Goal: Task Accomplishment & Management: Use online tool/utility

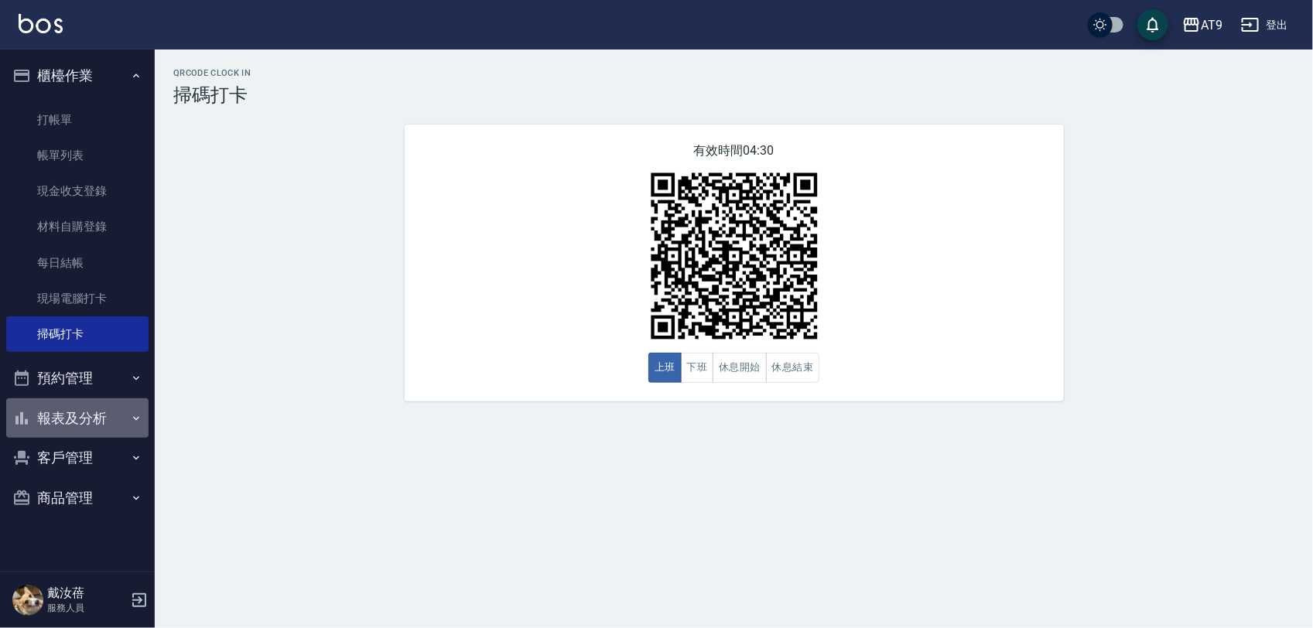
click at [70, 408] on button "報表及分析" at bounding box center [77, 418] width 142 height 40
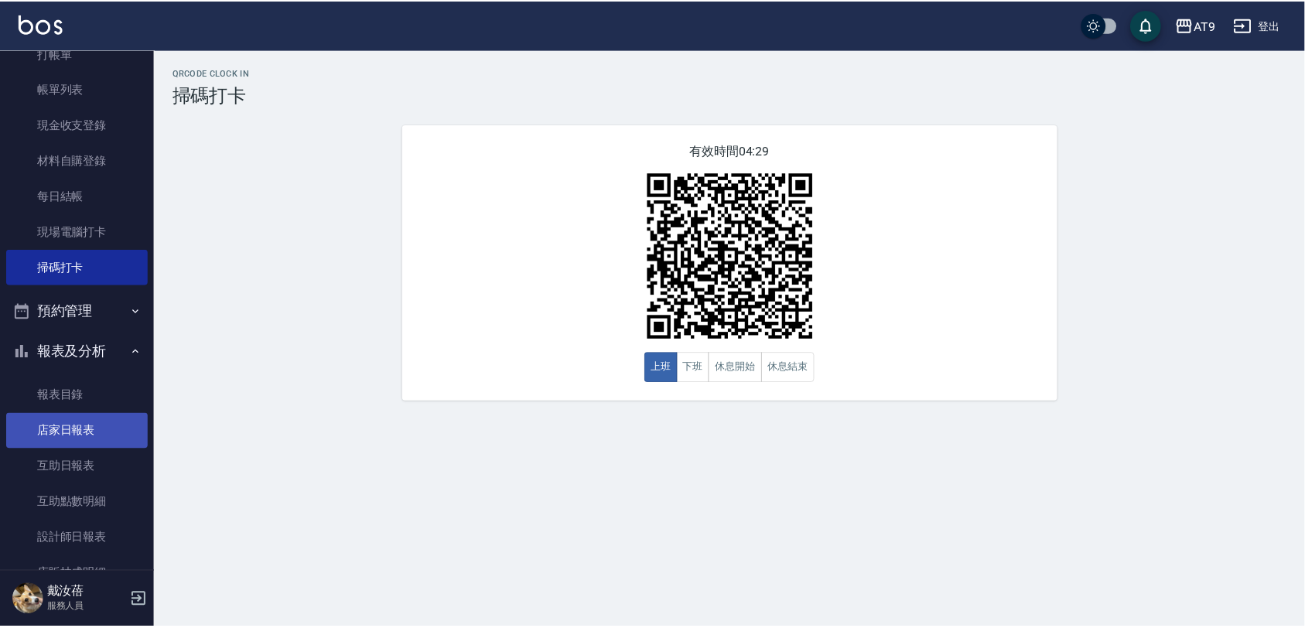
scroll to position [97, 0]
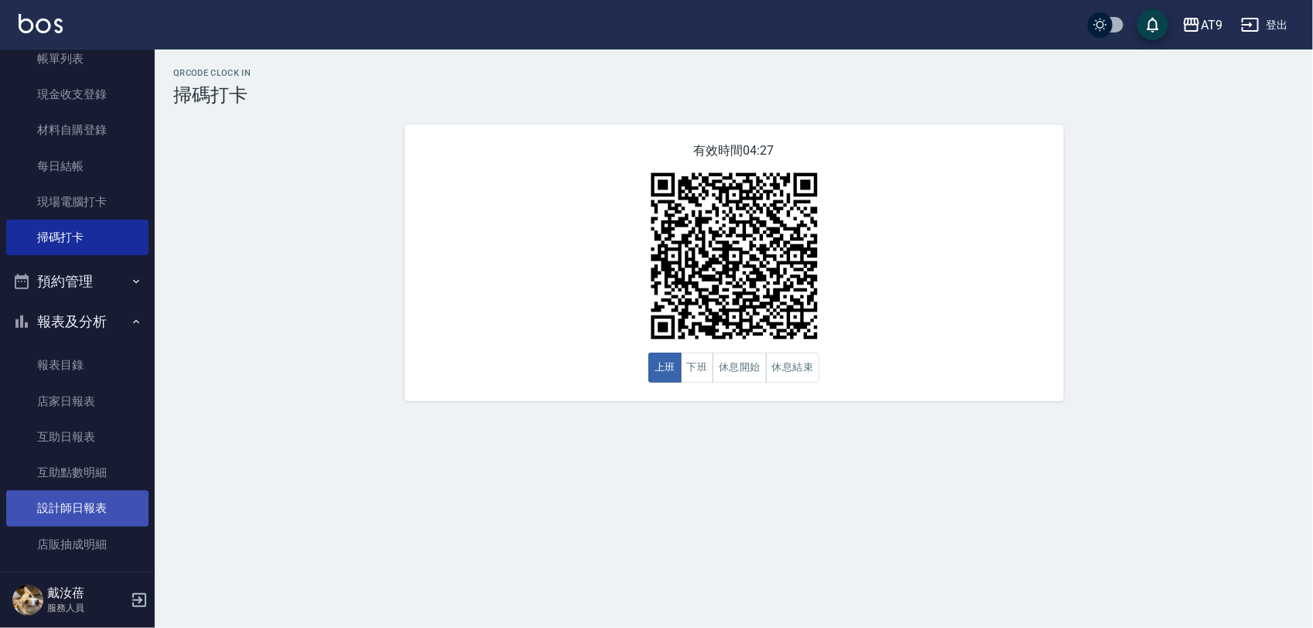
click at [94, 505] on link "設計師日報表" at bounding box center [77, 508] width 142 height 36
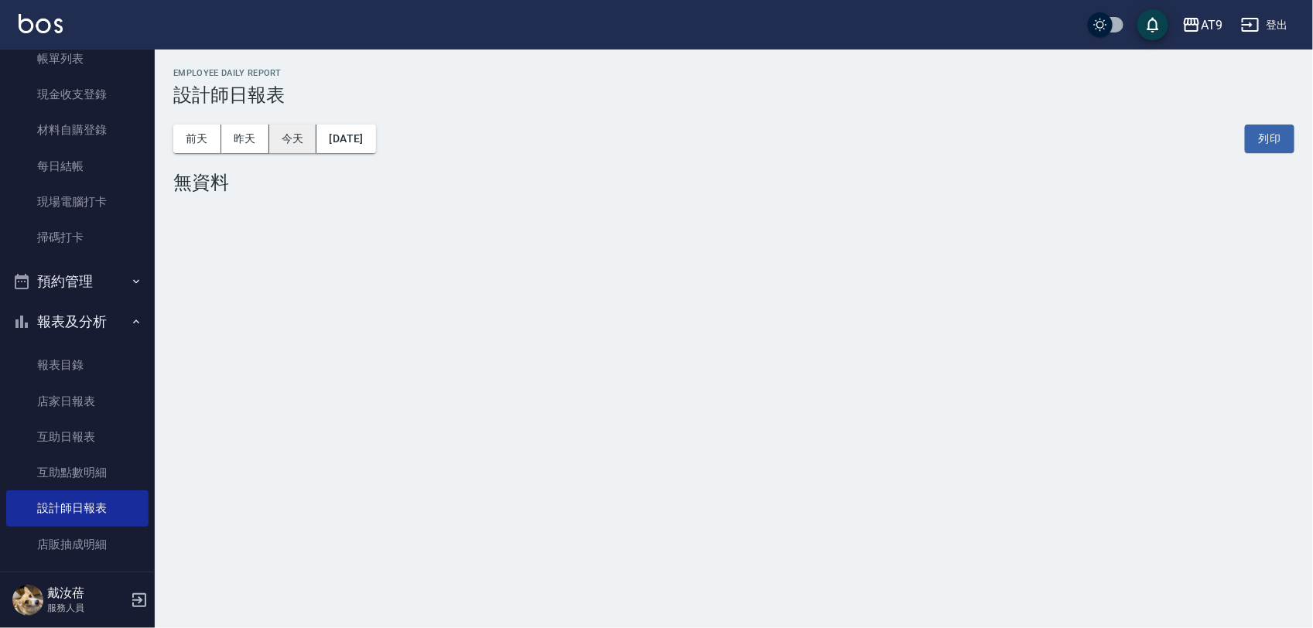
click at [269, 142] on button "今天" at bounding box center [293, 139] width 48 height 29
click at [258, 137] on button "昨天" at bounding box center [245, 139] width 48 height 29
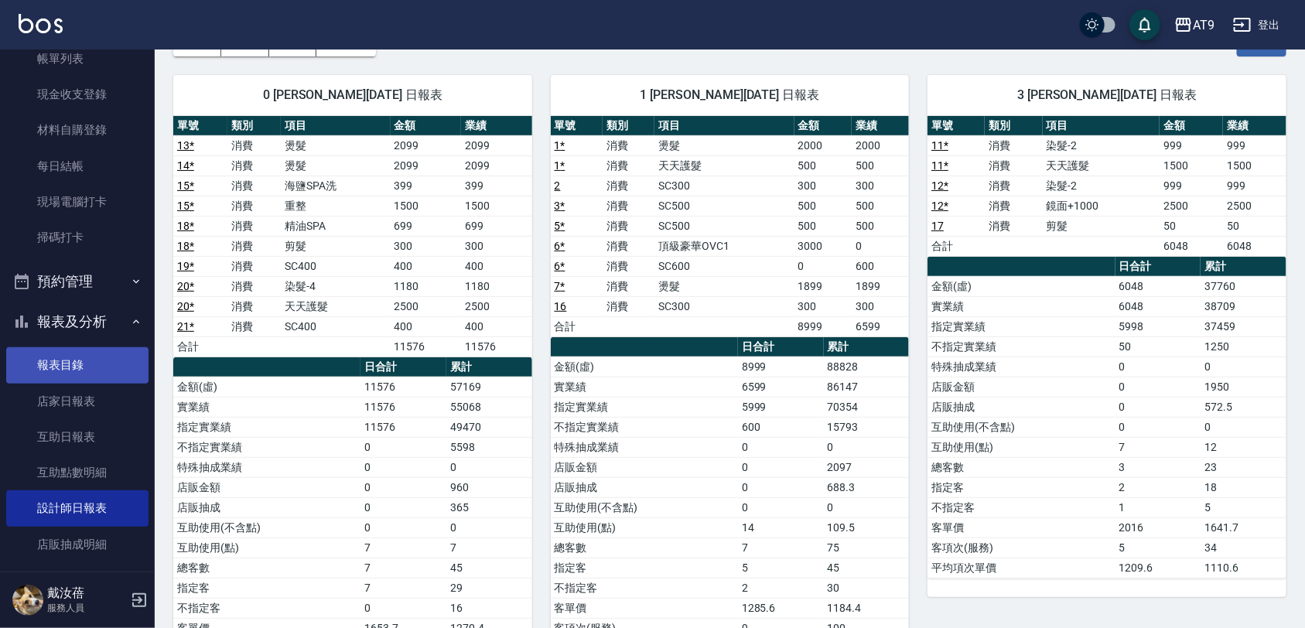
scroll to position [191, 0]
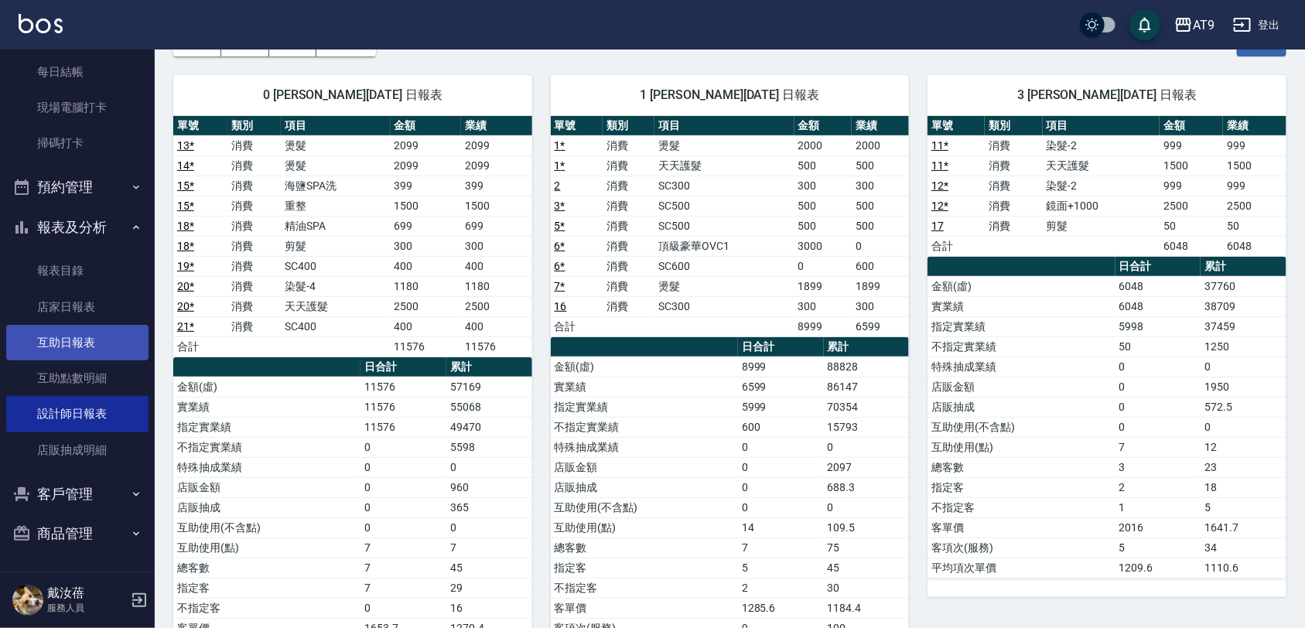
click at [86, 338] on link "互助日報表" at bounding box center [77, 343] width 142 height 36
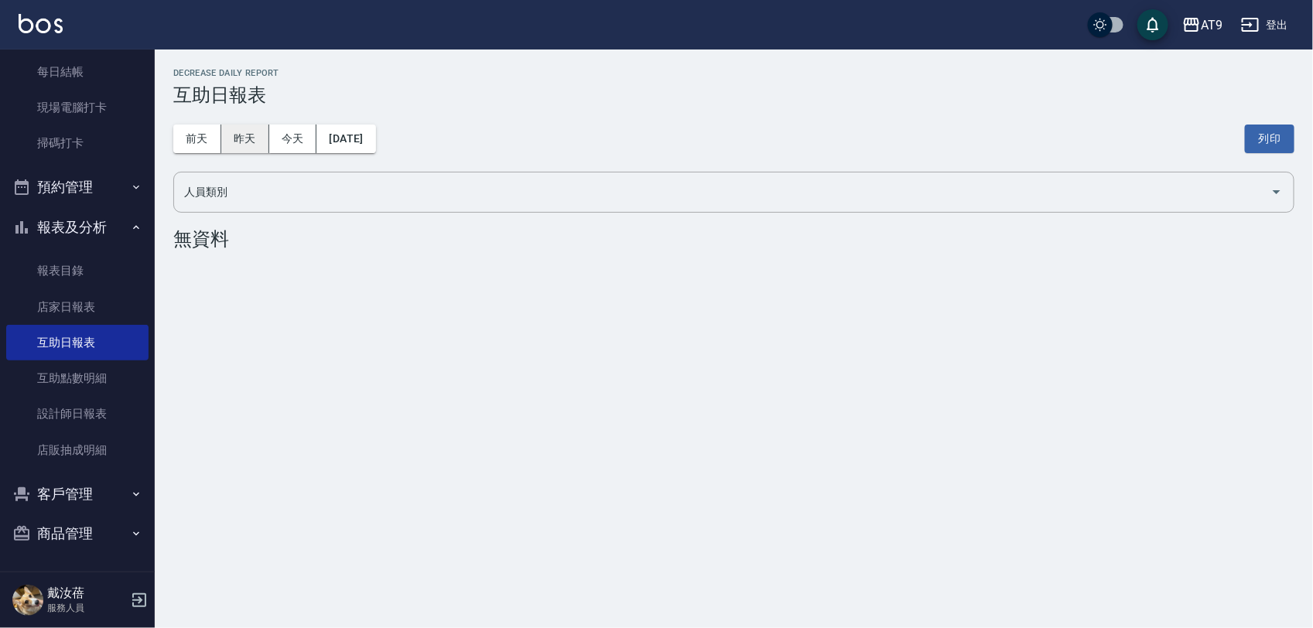
click at [244, 141] on button "昨天" at bounding box center [245, 139] width 48 height 29
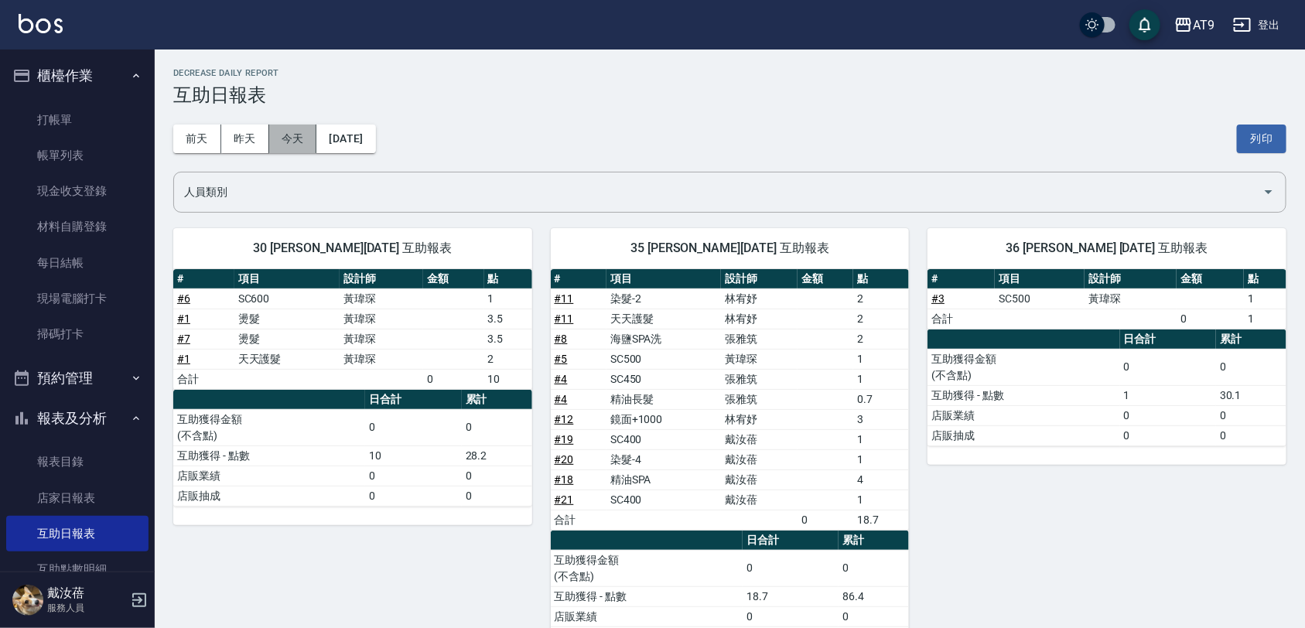
click at [306, 144] on button "今天" at bounding box center [293, 139] width 48 height 29
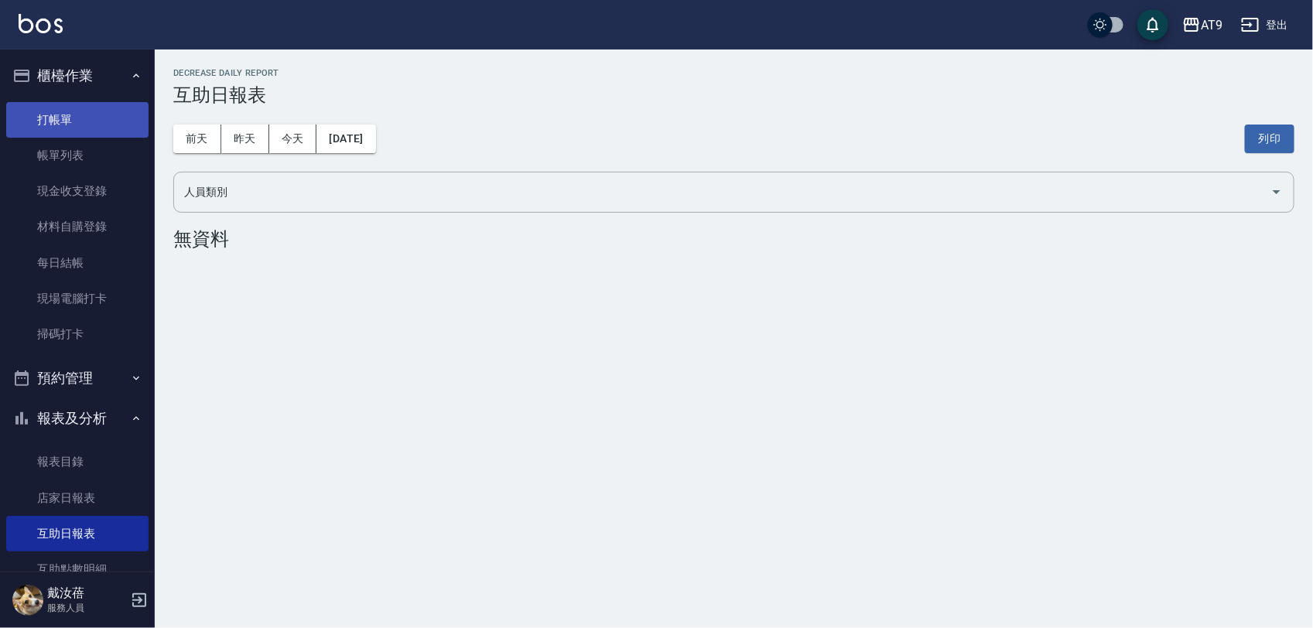
click at [86, 118] on link "打帳單" at bounding box center [77, 120] width 142 height 36
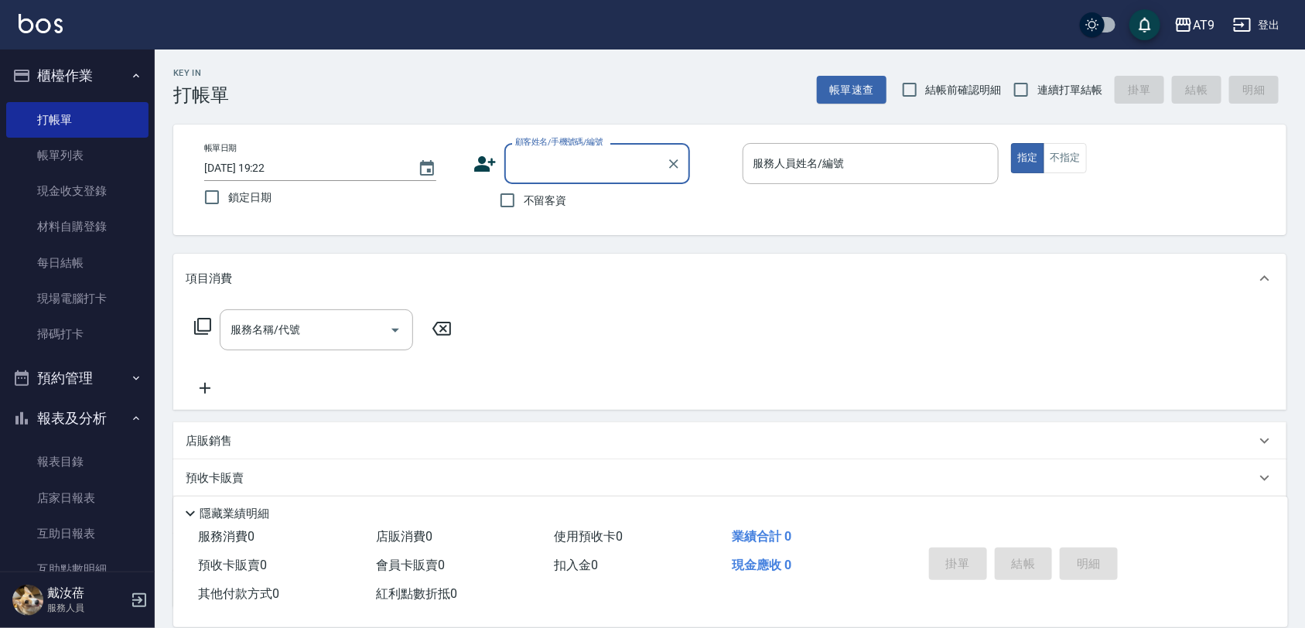
click at [1061, 94] on span "連續打單結帳" at bounding box center [1069, 90] width 65 height 16
click at [1037, 94] on input "連續打單結帳" at bounding box center [1021, 89] width 32 height 32
checkbox input "true"
click at [554, 207] on span "不留客資" at bounding box center [545, 201] width 43 height 16
click at [524, 207] on input "不留客資" at bounding box center [507, 200] width 32 height 32
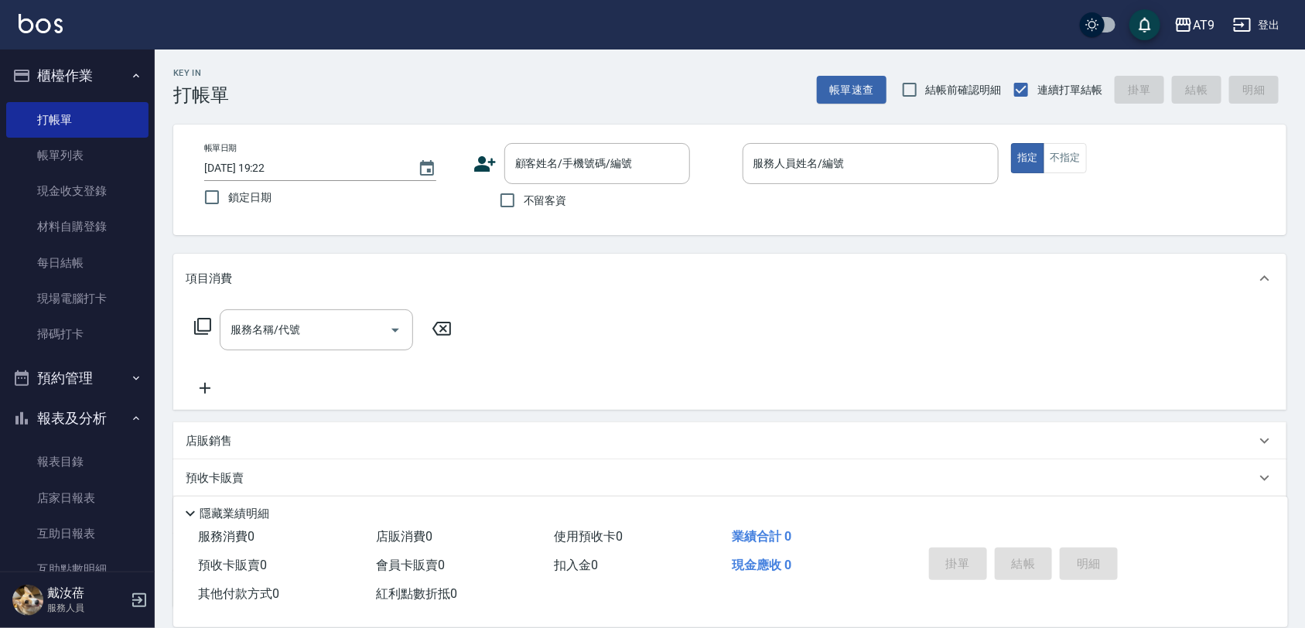
checkbox input "true"
click at [528, 28] on div "AT9 登出" at bounding box center [652, 25] width 1305 height 50
click at [1207, 21] on div "AT9" at bounding box center [1204, 24] width 22 height 19
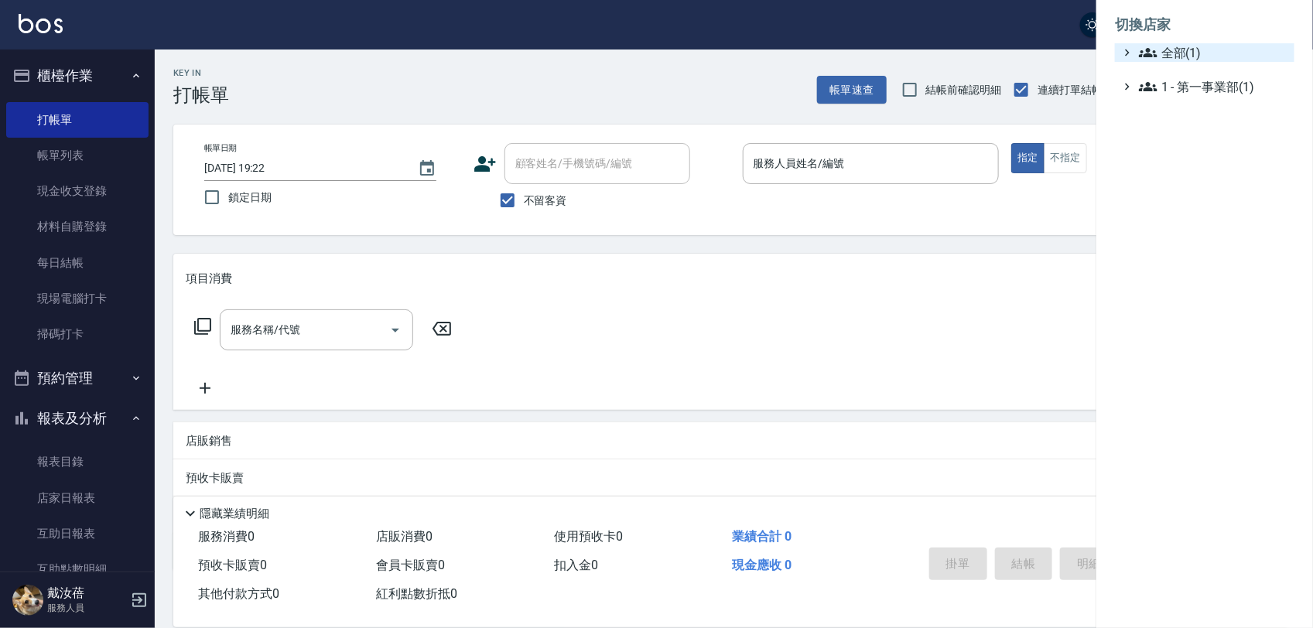
click at [1194, 43] on span "全部(1)" at bounding box center [1213, 52] width 149 height 19
click at [938, 47] on div at bounding box center [656, 314] width 1313 height 628
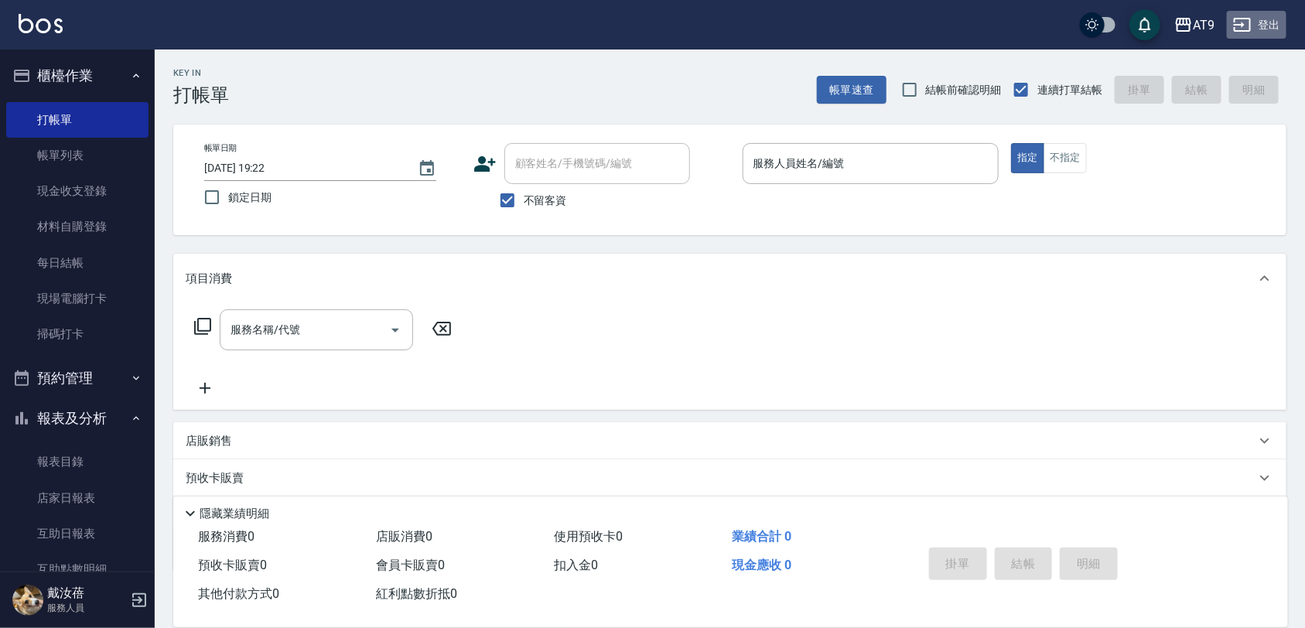
click at [1259, 33] on button "登出" at bounding box center [1257, 25] width 60 height 29
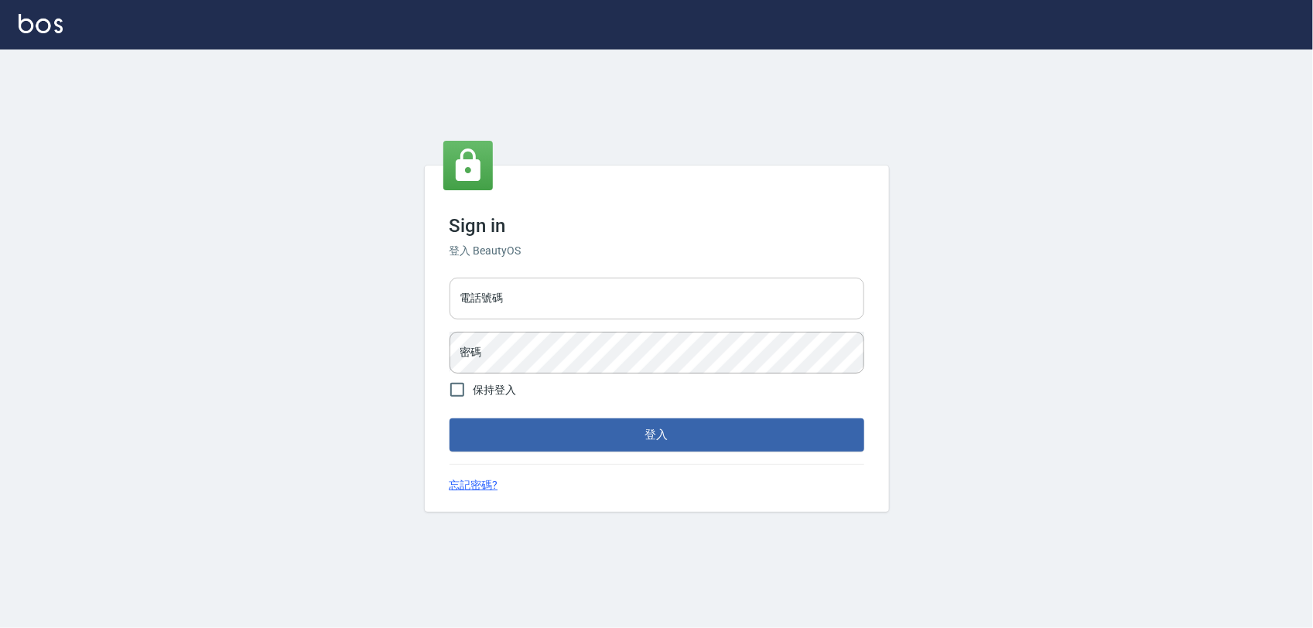
click at [573, 295] on input "電話號碼" at bounding box center [656, 299] width 415 height 42
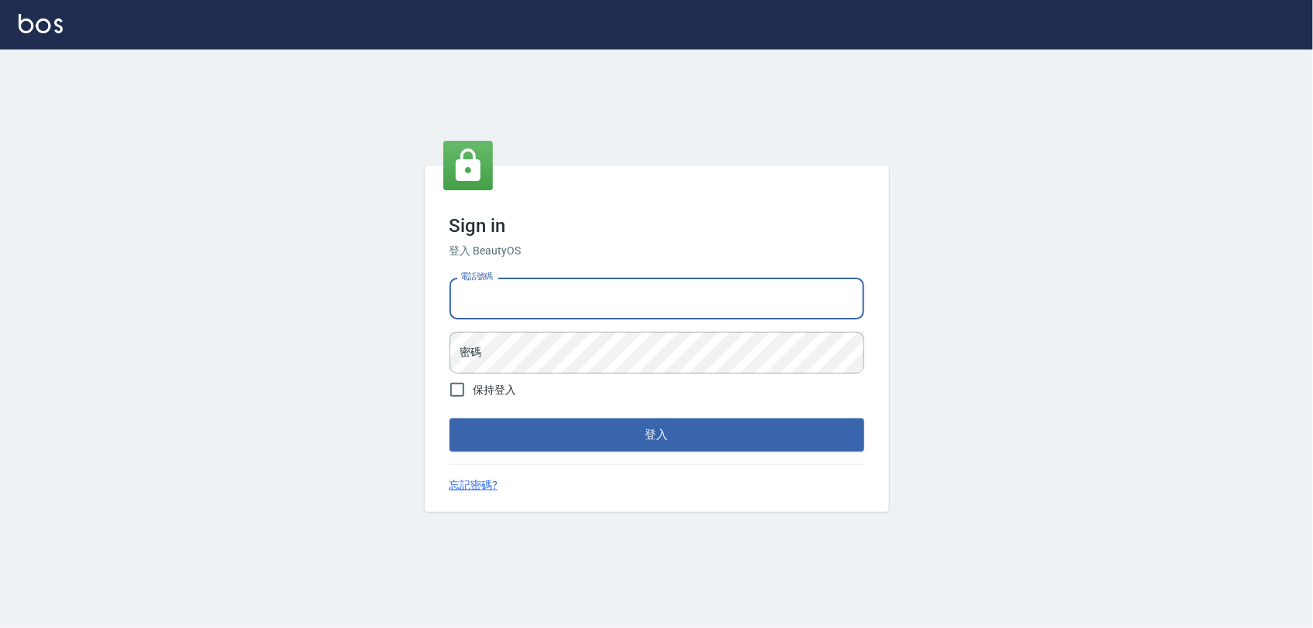
type input "0968065108"
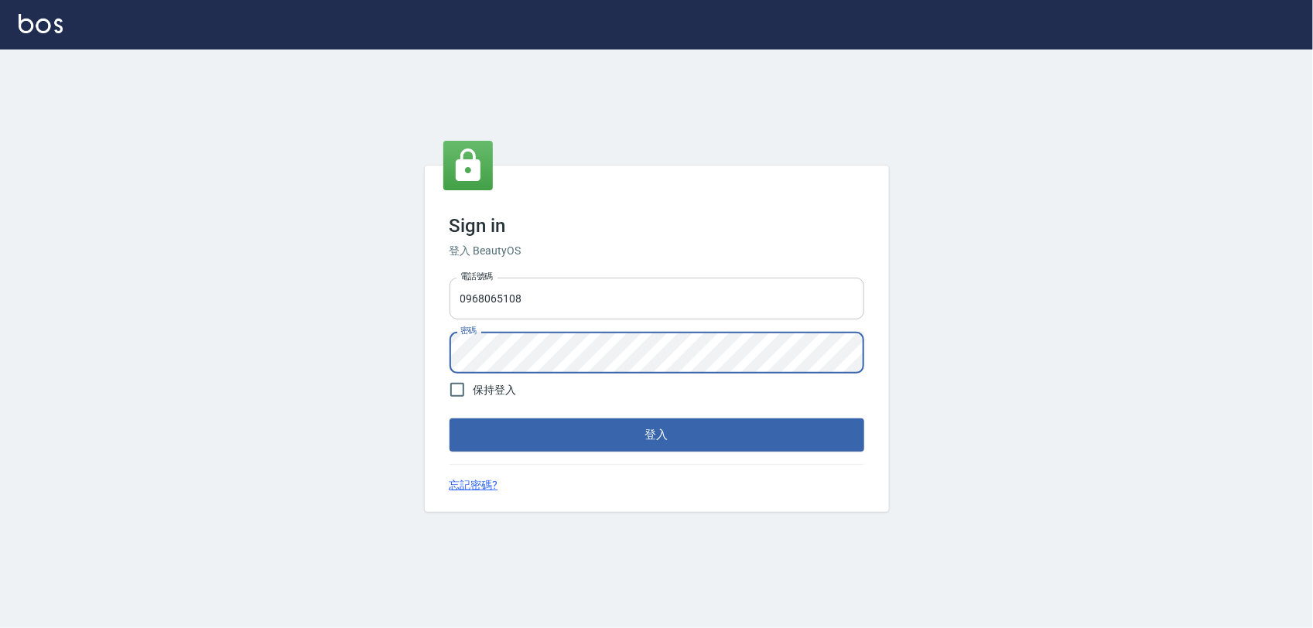
click at [449, 419] on button "登入" at bounding box center [656, 435] width 415 height 32
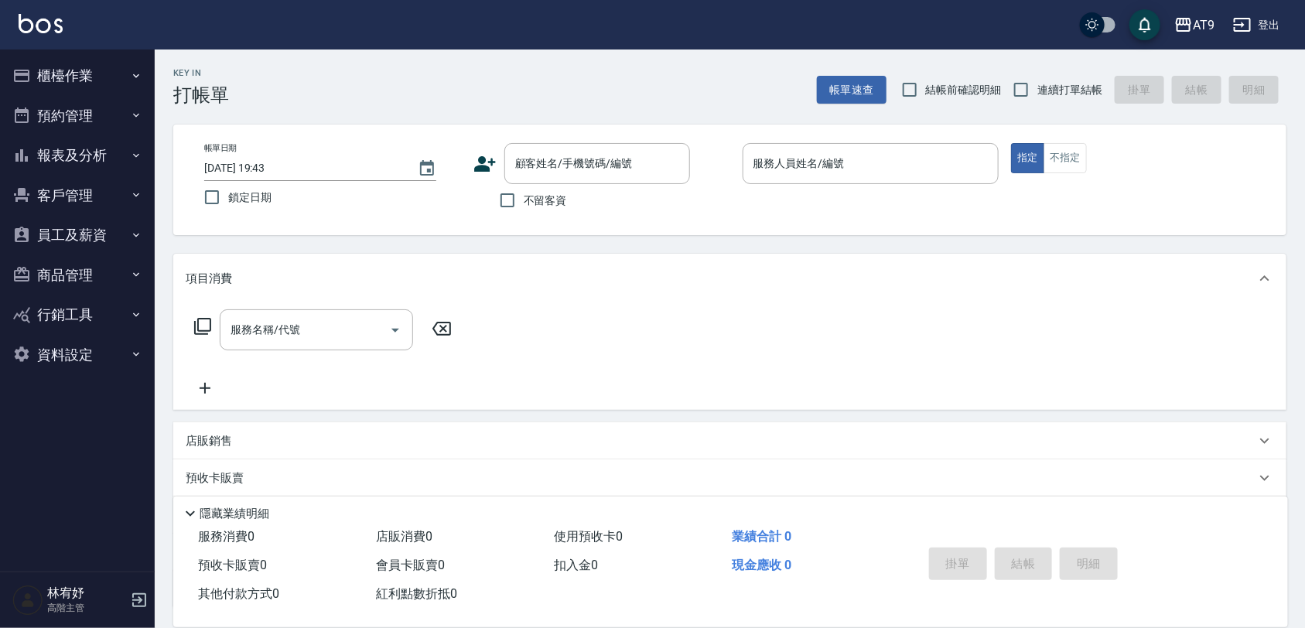
click at [562, 202] on span "不留客資" at bounding box center [545, 201] width 43 height 16
click at [524, 202] on input "不留客資" at bounding box center [507, 200] width 32 height 32
checkbox input "true"
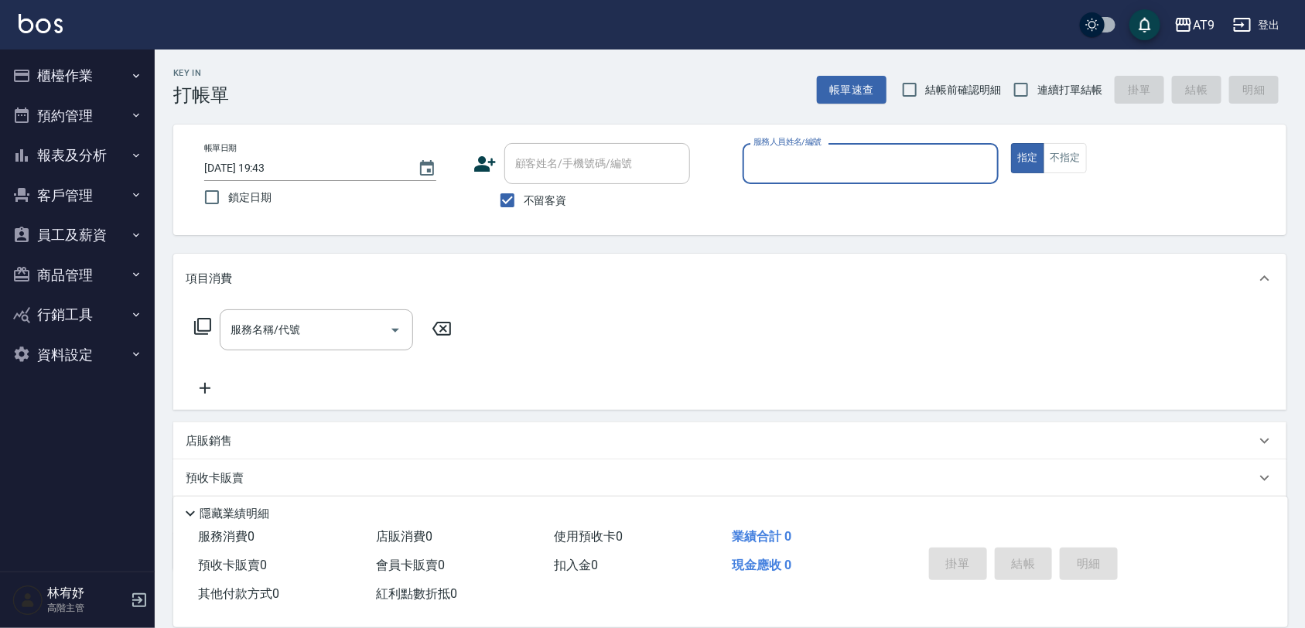
click at [1043, 90] on span "連續打單結帳" at bounding box center [1069, 90] width 65 height 16
click at [1037, 90] on input "連續打單結帳" at bounding box center [1021, 89] width 32 height 32
checkbox input "true"
click at [957, 168] on input "服務人員姓名/編號" at bounding box center [871, 163] width 243 height 27
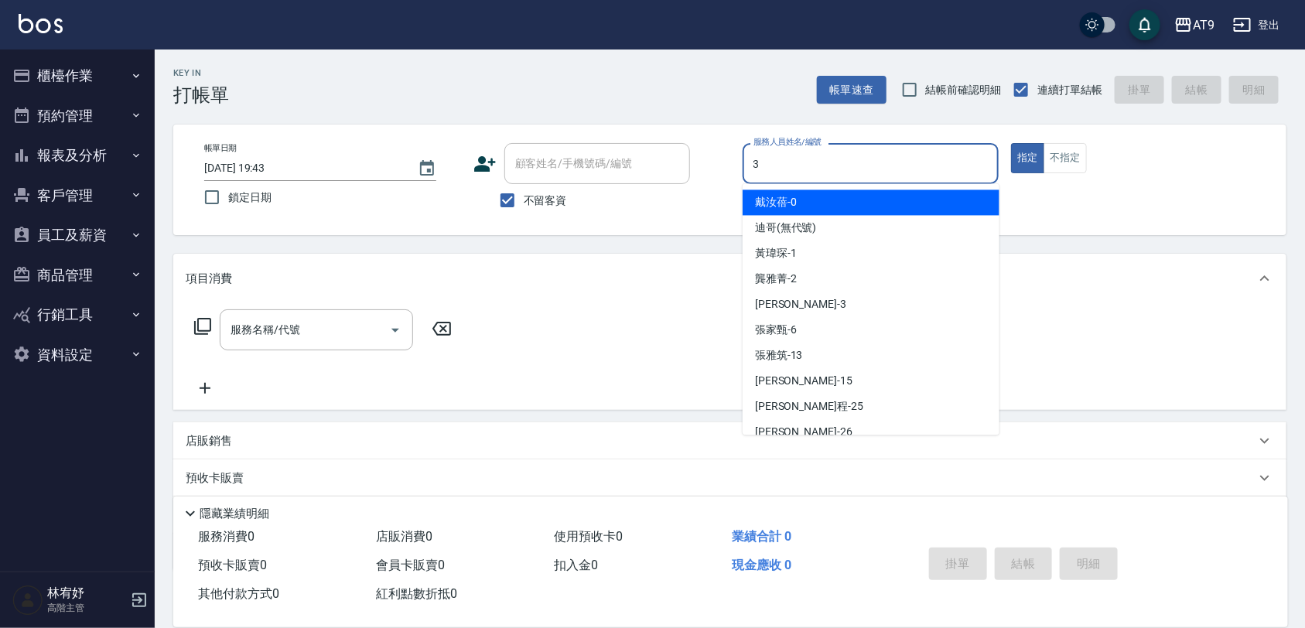
type input "3"
type button "true"
type input "FANNY-3"
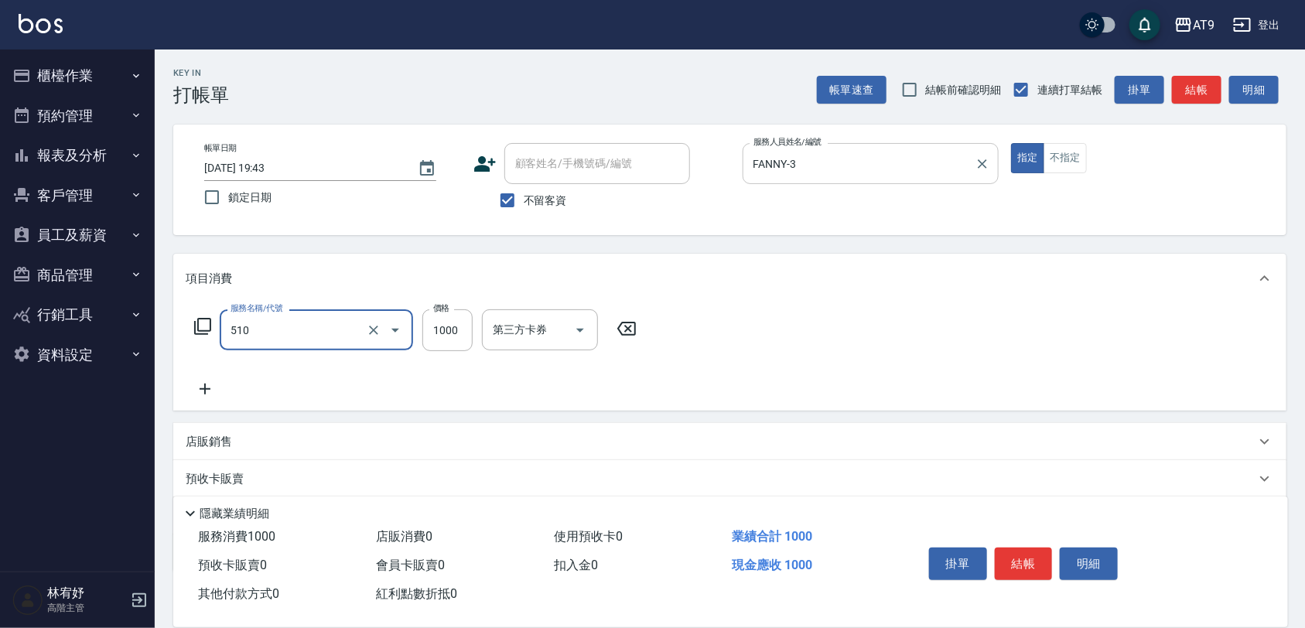
type input "染髮-2(510)"
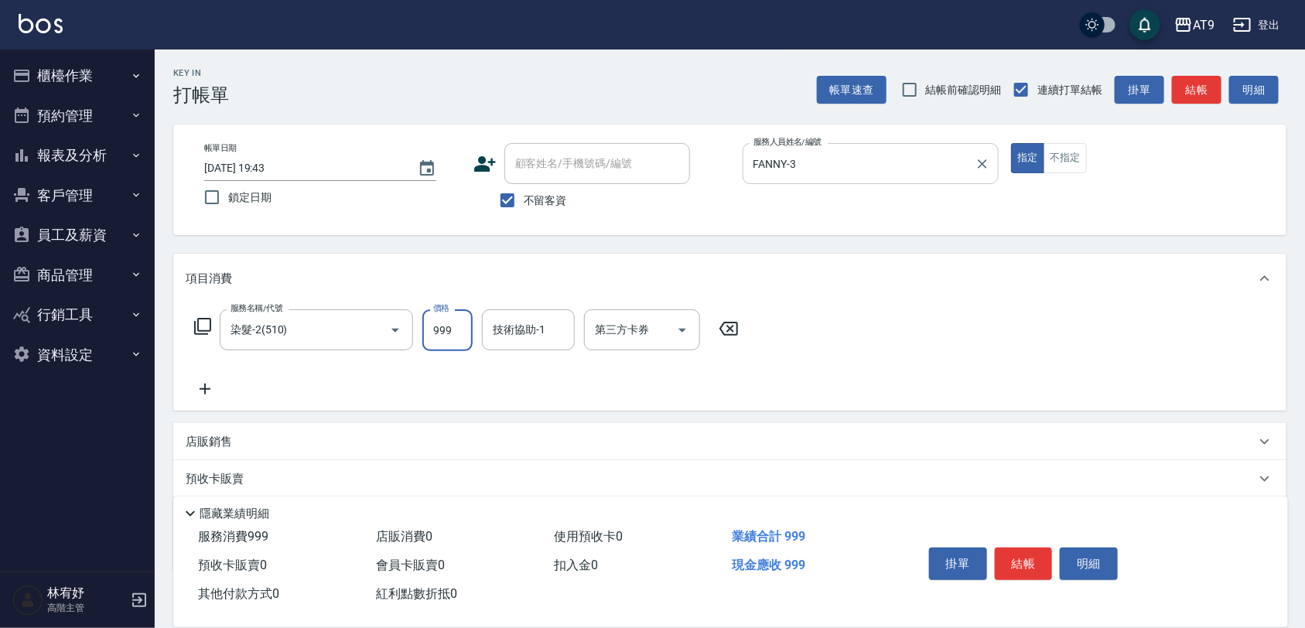
type input "999"
type input "陳祈聿-26"
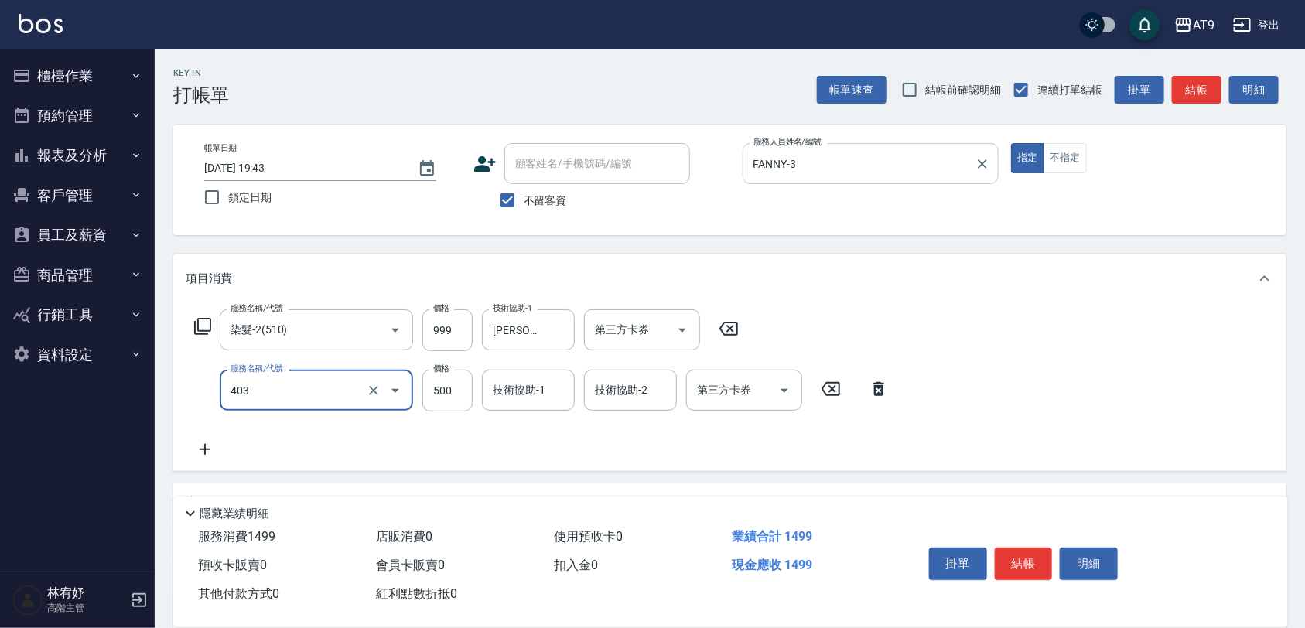
type input "天天護髮(403)"
type input "1500"
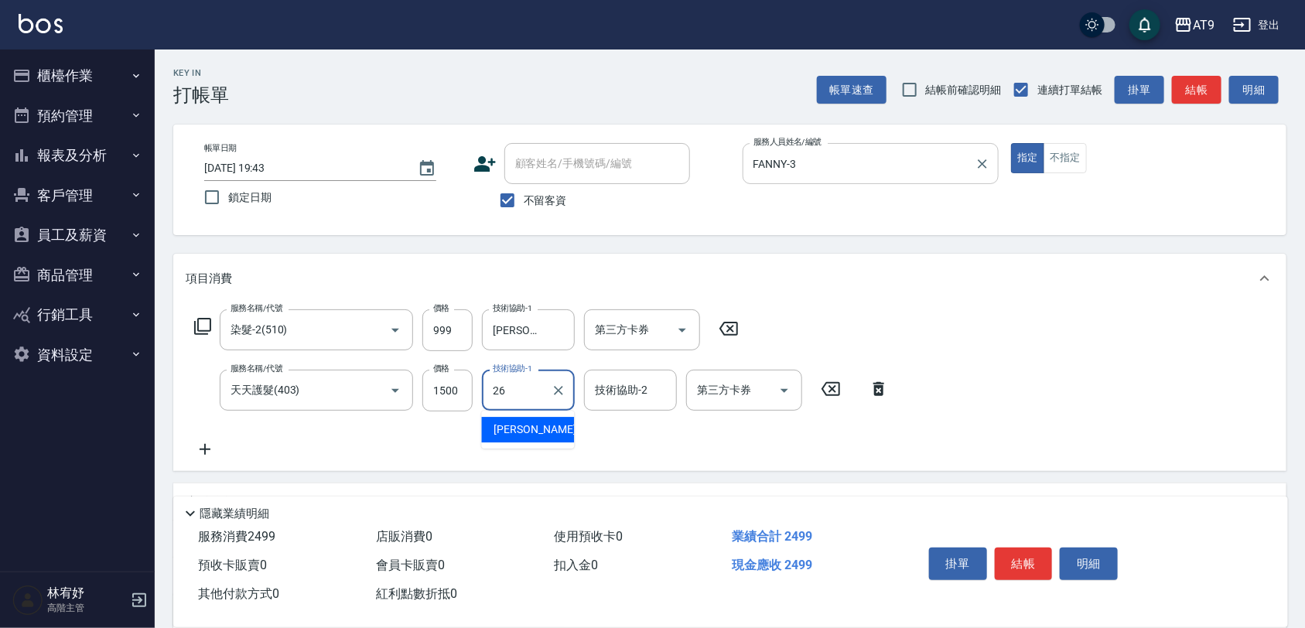
type input "陳祈聿-26"
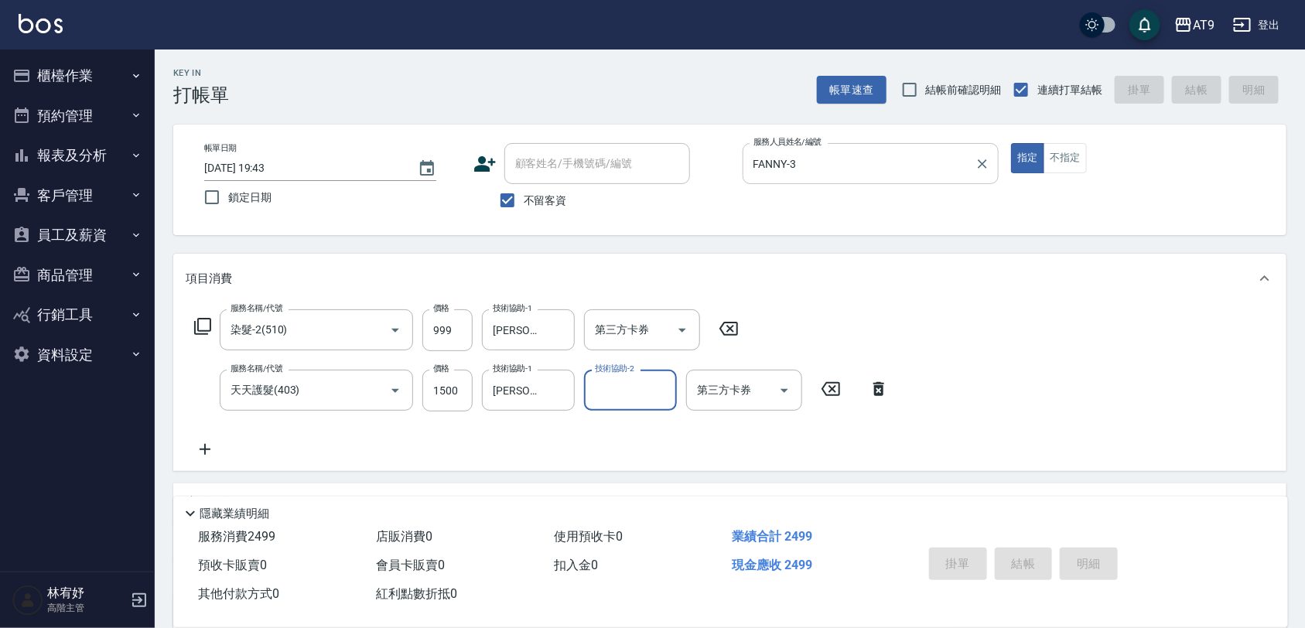
type input "2025/10/12 19:44"
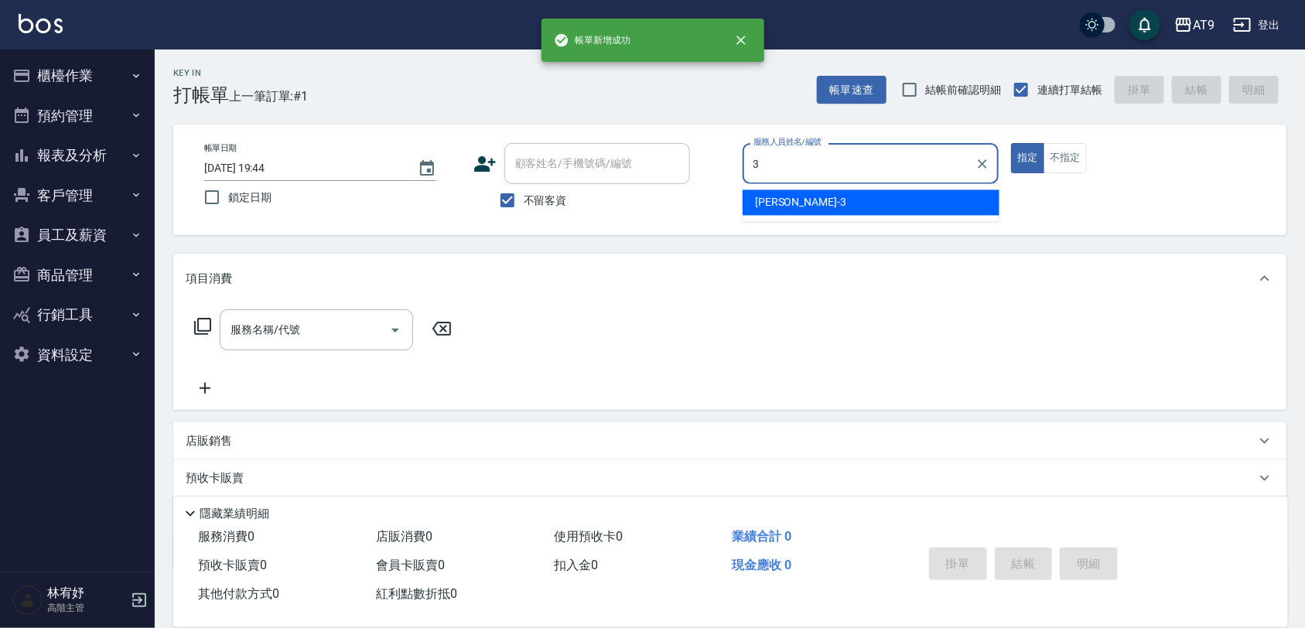
type input "FANNY-3"
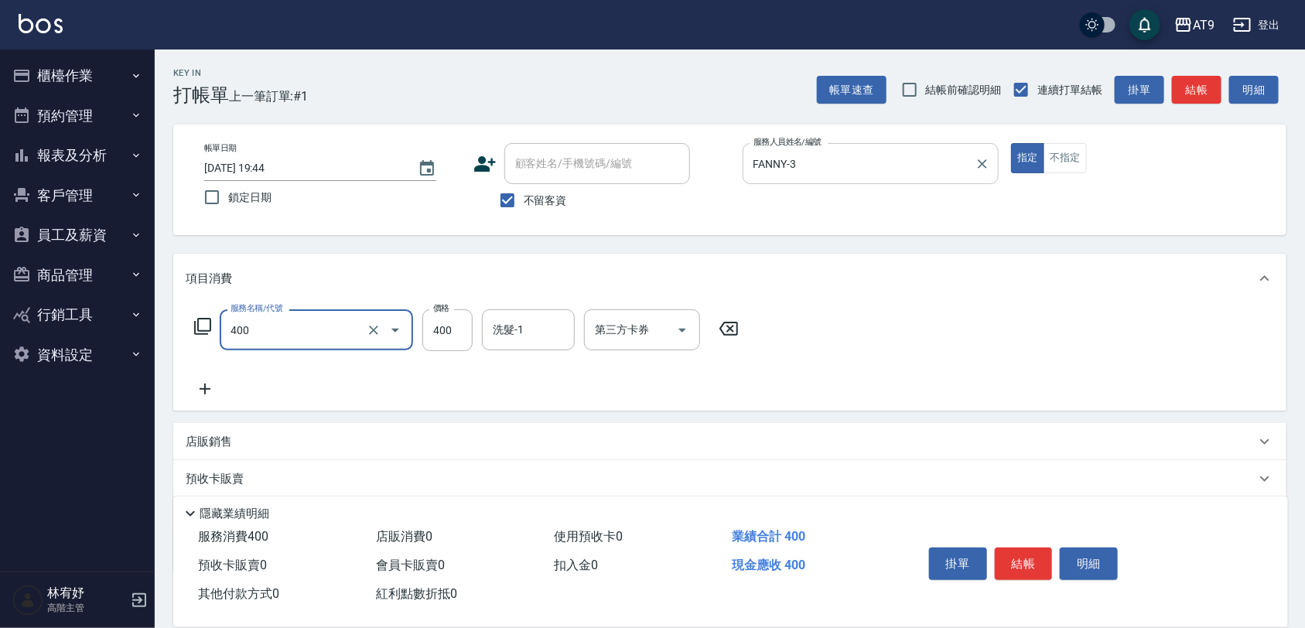
type input "SC400(400)"
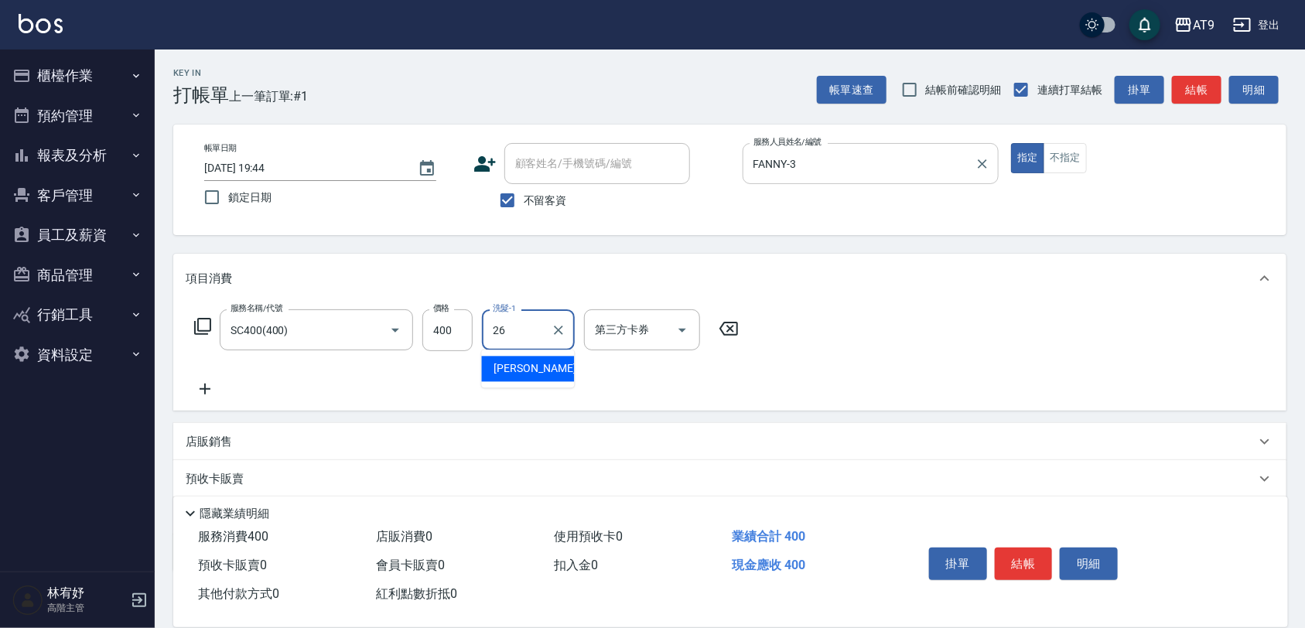
type input "陳祈聿-26"
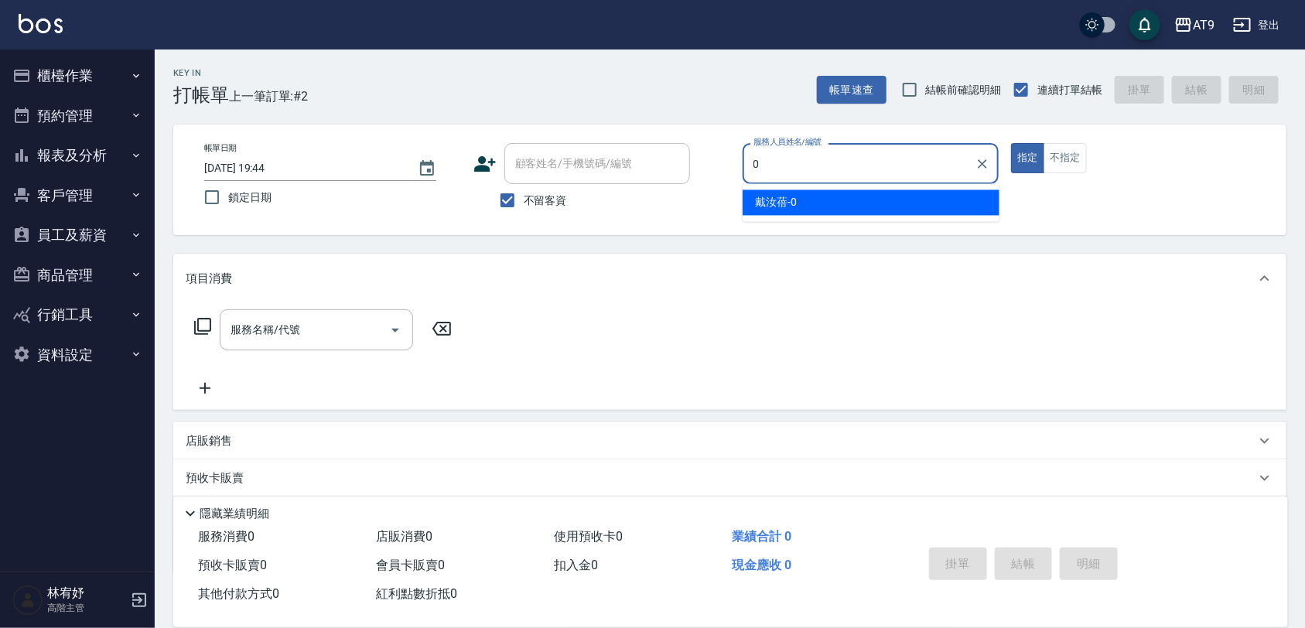
type input "戴汝蓓-0"
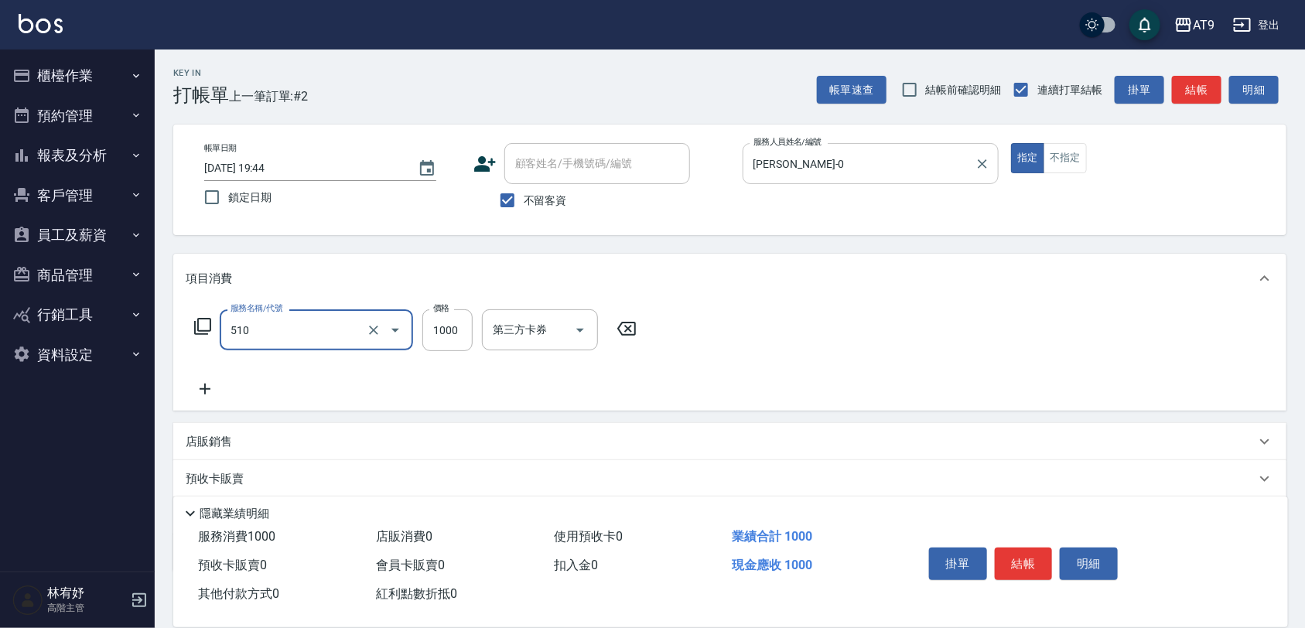
type input "染髮-2(510)"
type input "1180"
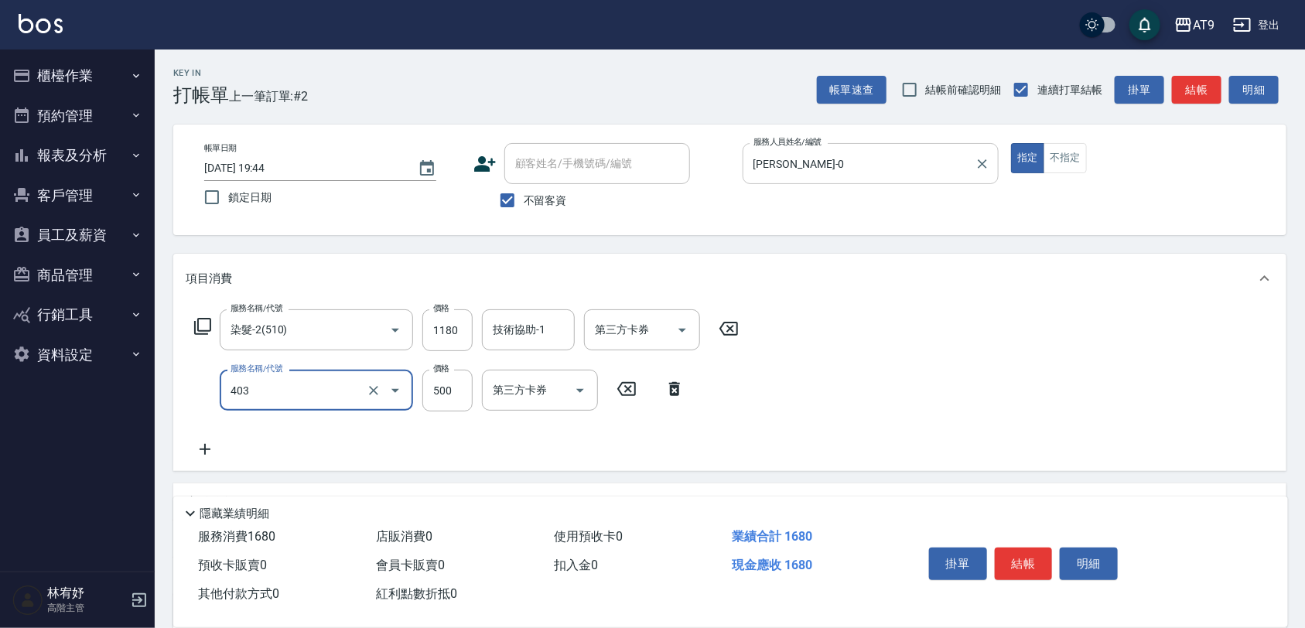
type input "天天護髮(403)"
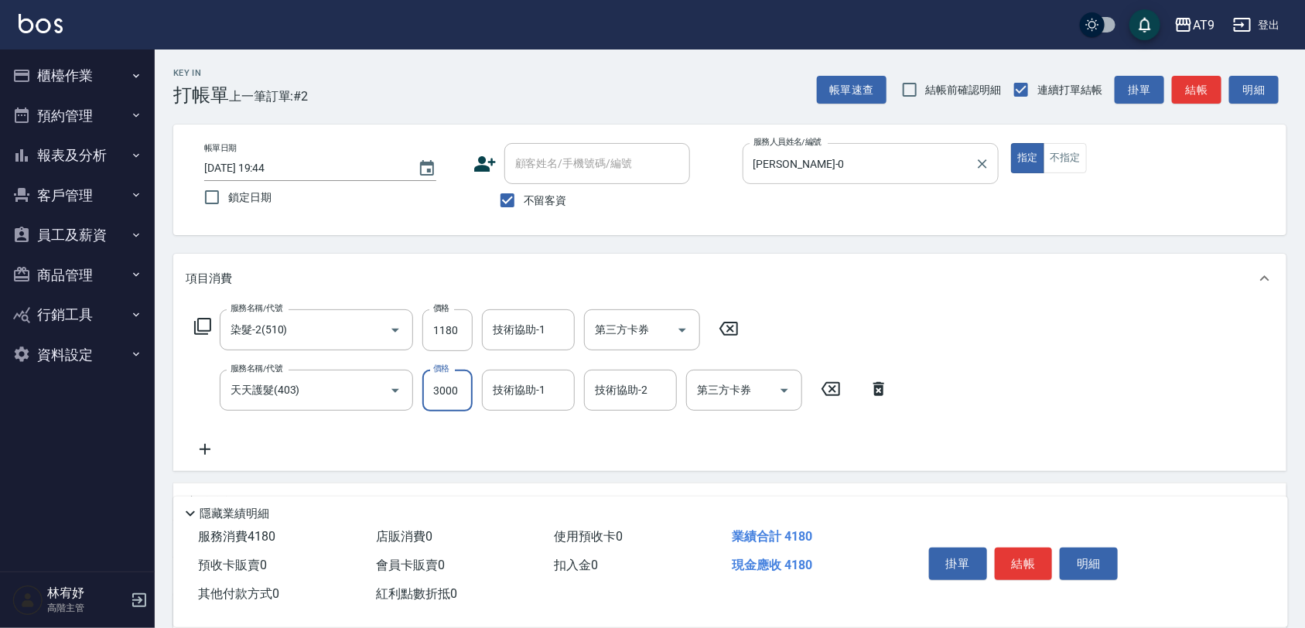
type input "3000"
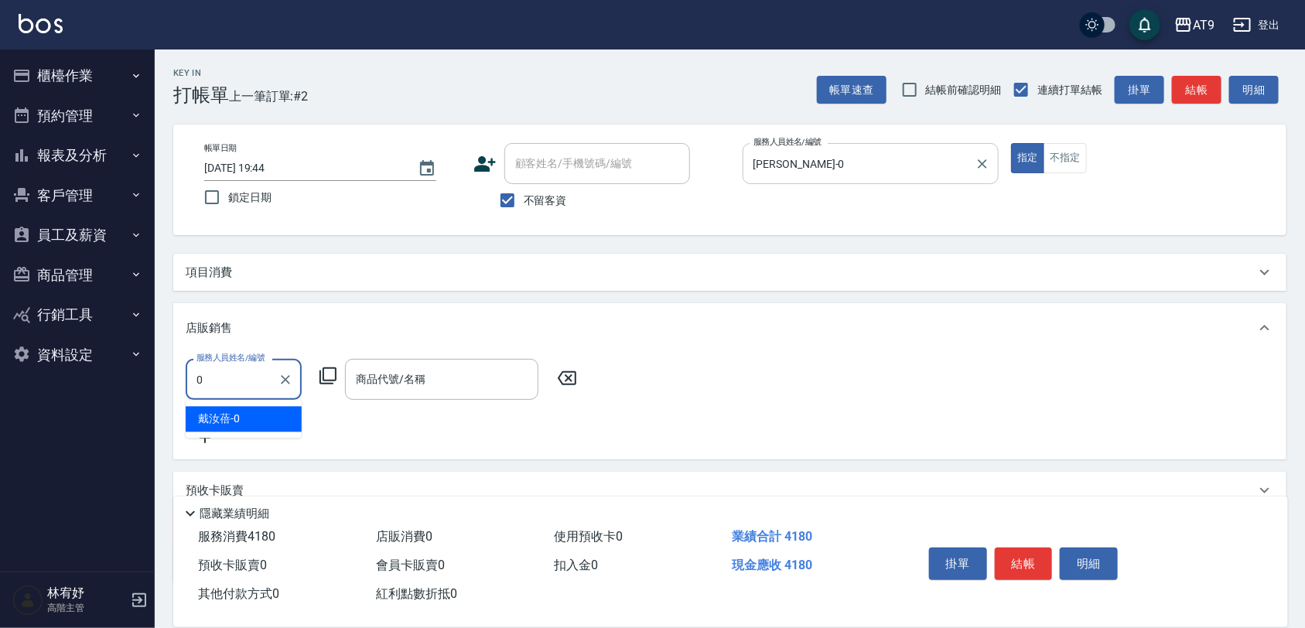
type input "戴汝蓓-0"
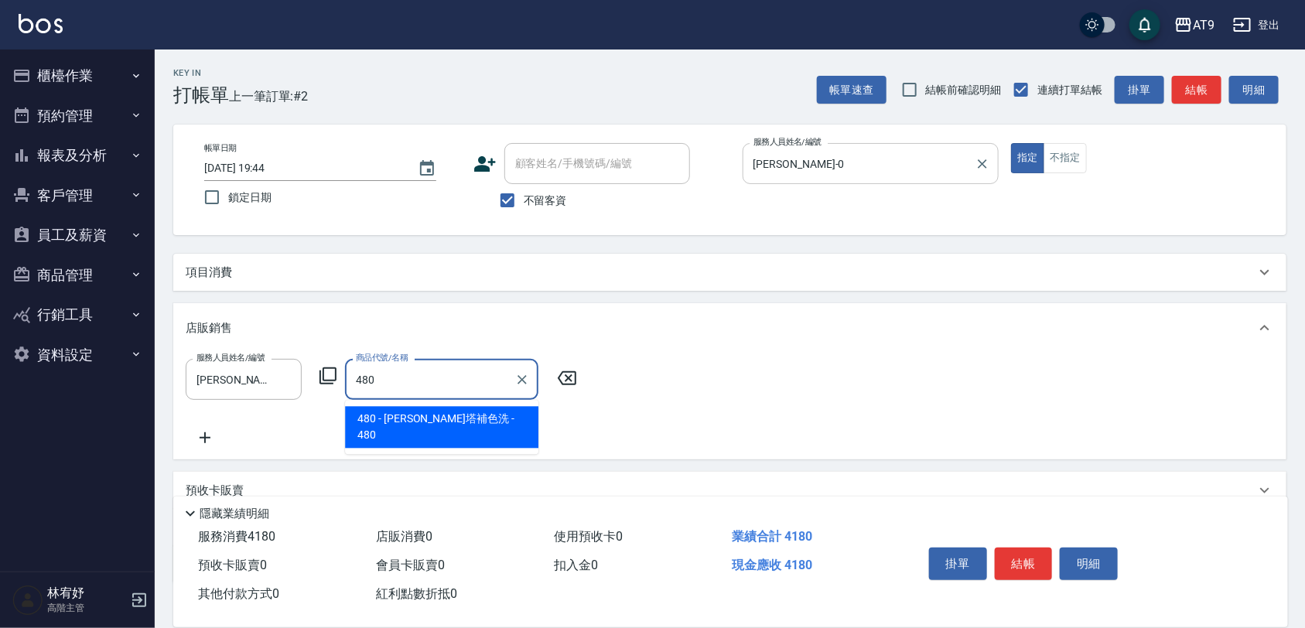
type input "雷娜塔補色洗"
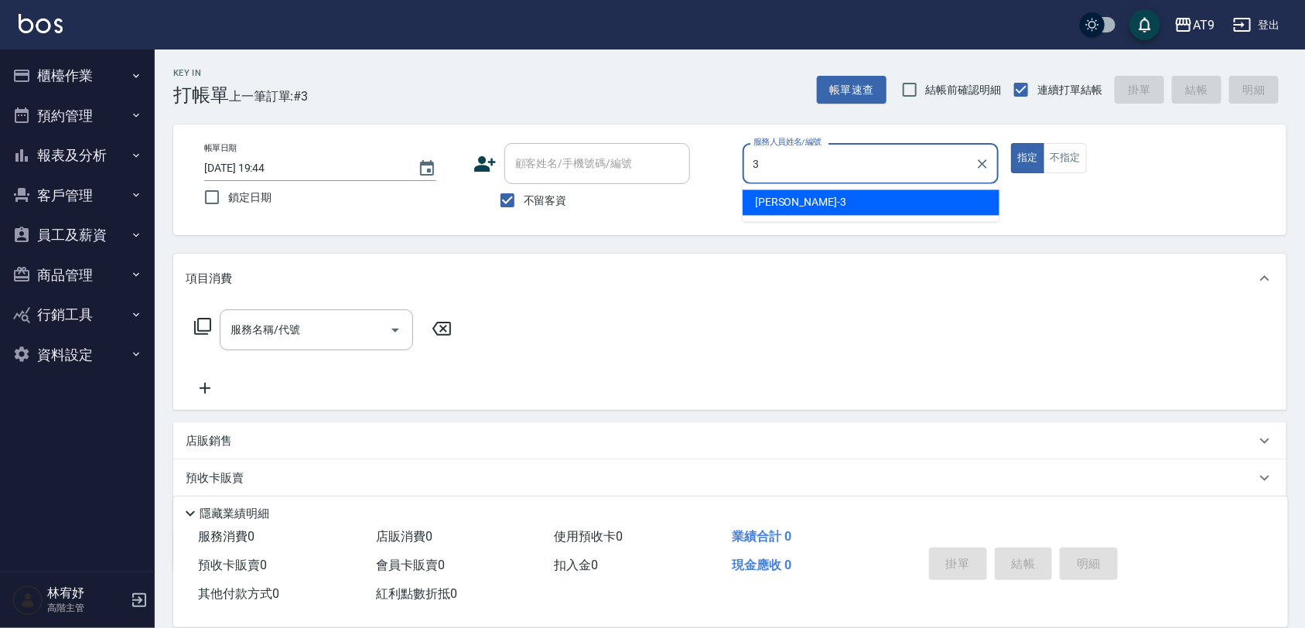
type input "FANNY-3"
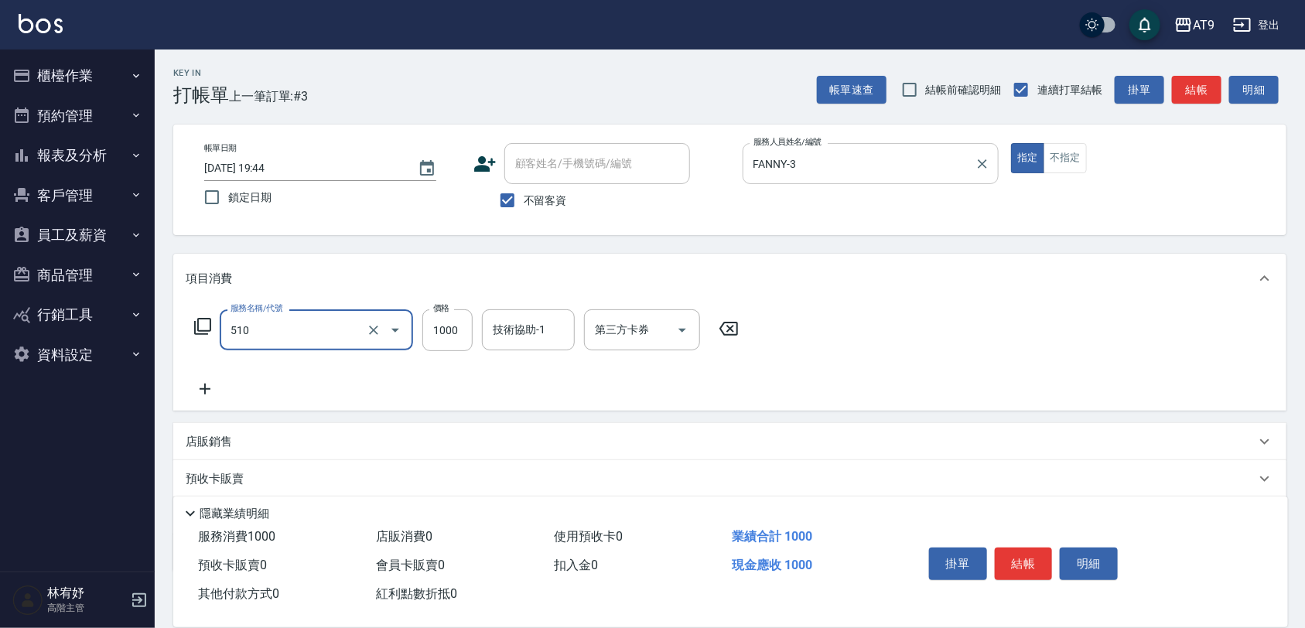
type input "染髮-2(510)"
type input "1880"
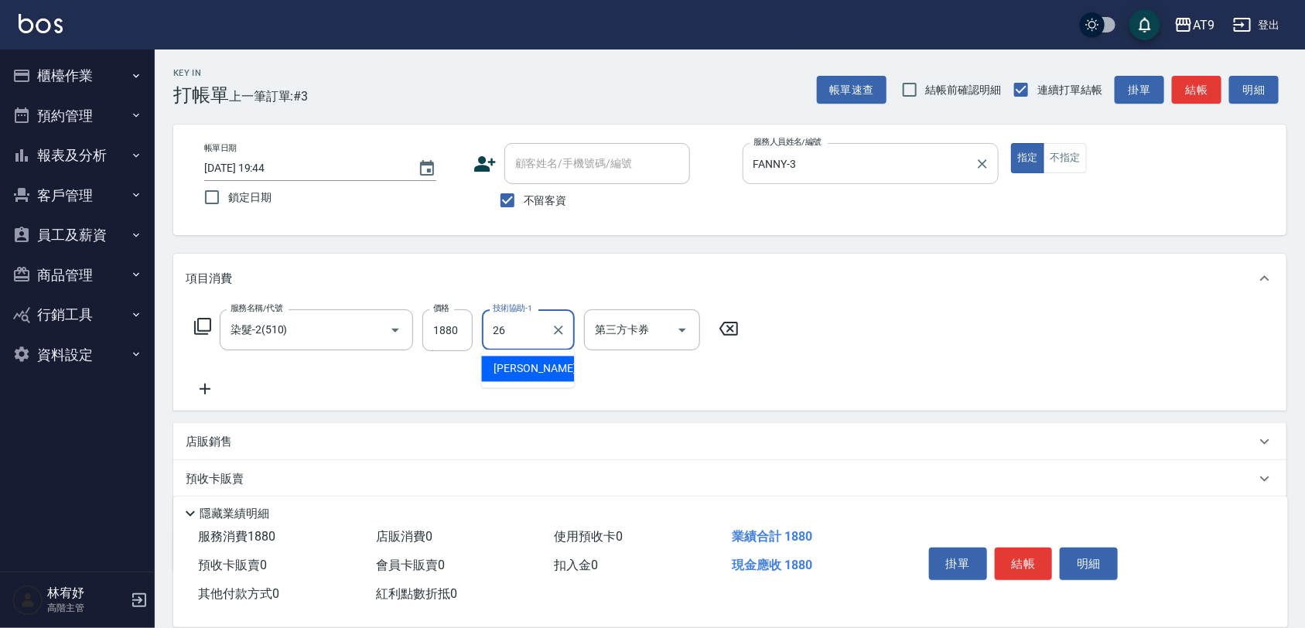
type input "陳祈聿-26"
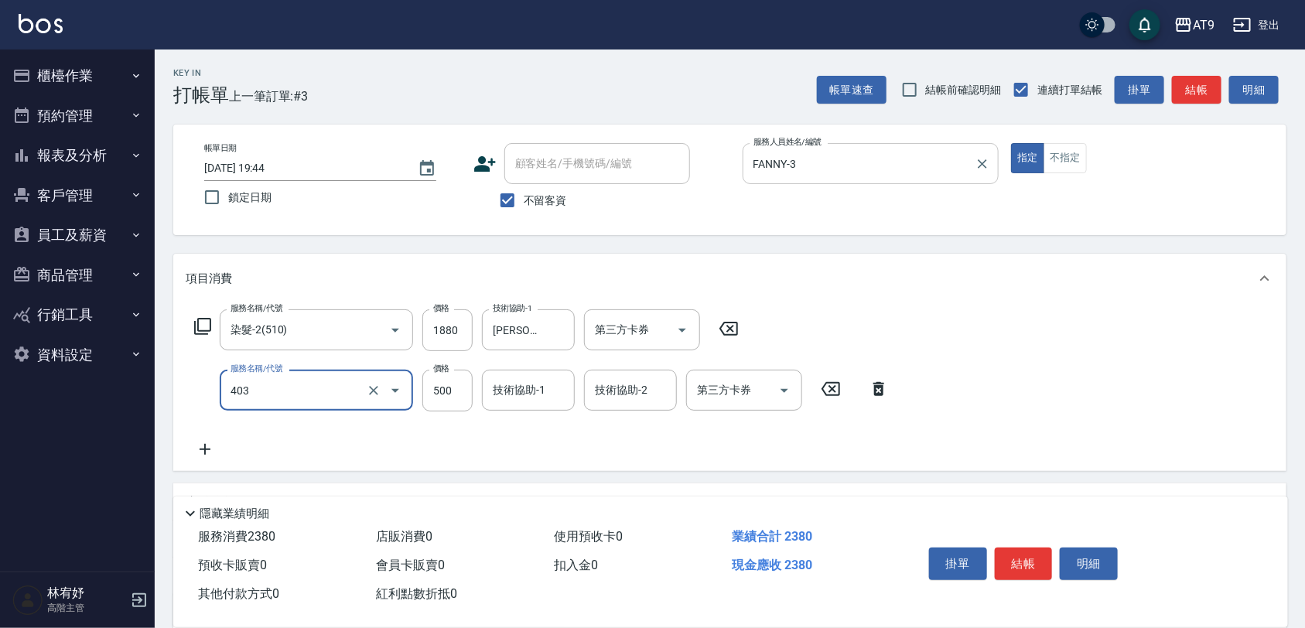
type input "天天護髮(403)"
type input "100"
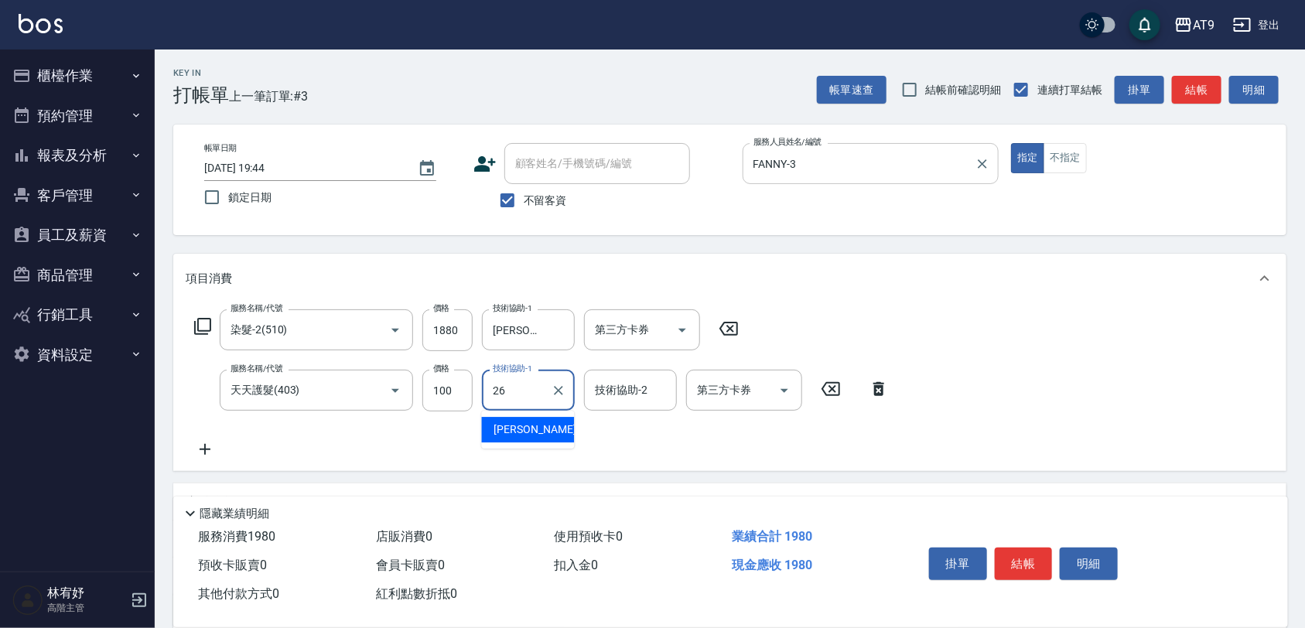
type input "陳祈聿-26"
click at [455, 380] on input "100" at bounding box center [447, 391] width 50 height 42
type input "1000"
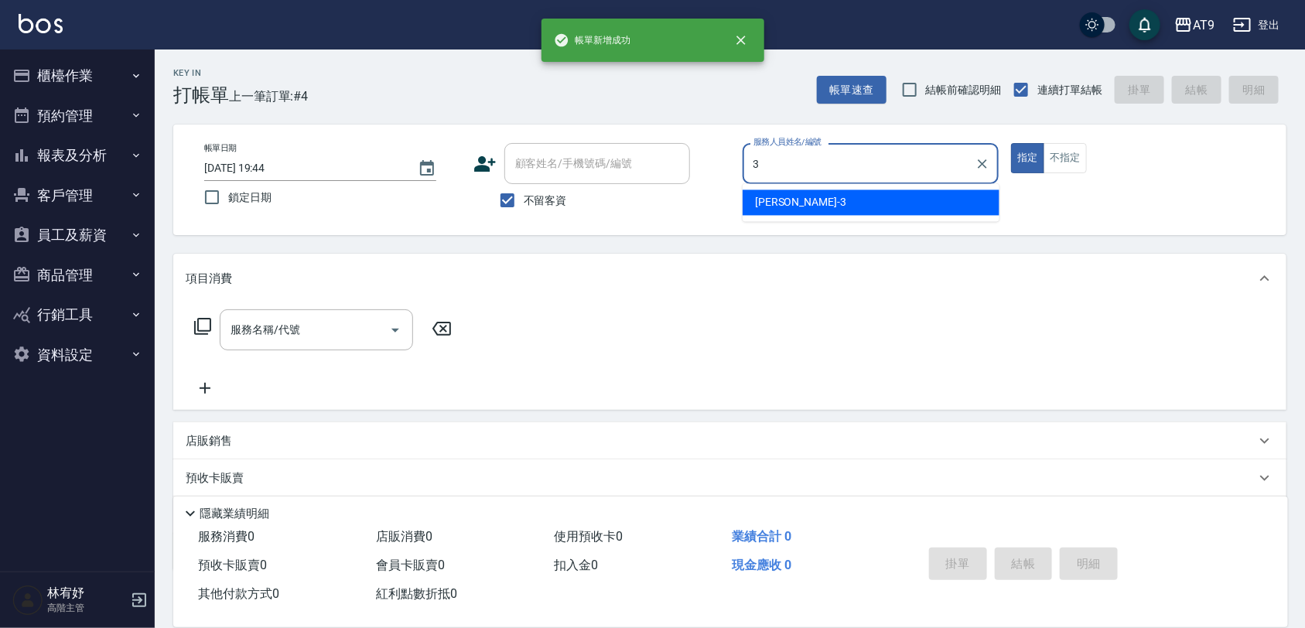
type input "FANNY-3"
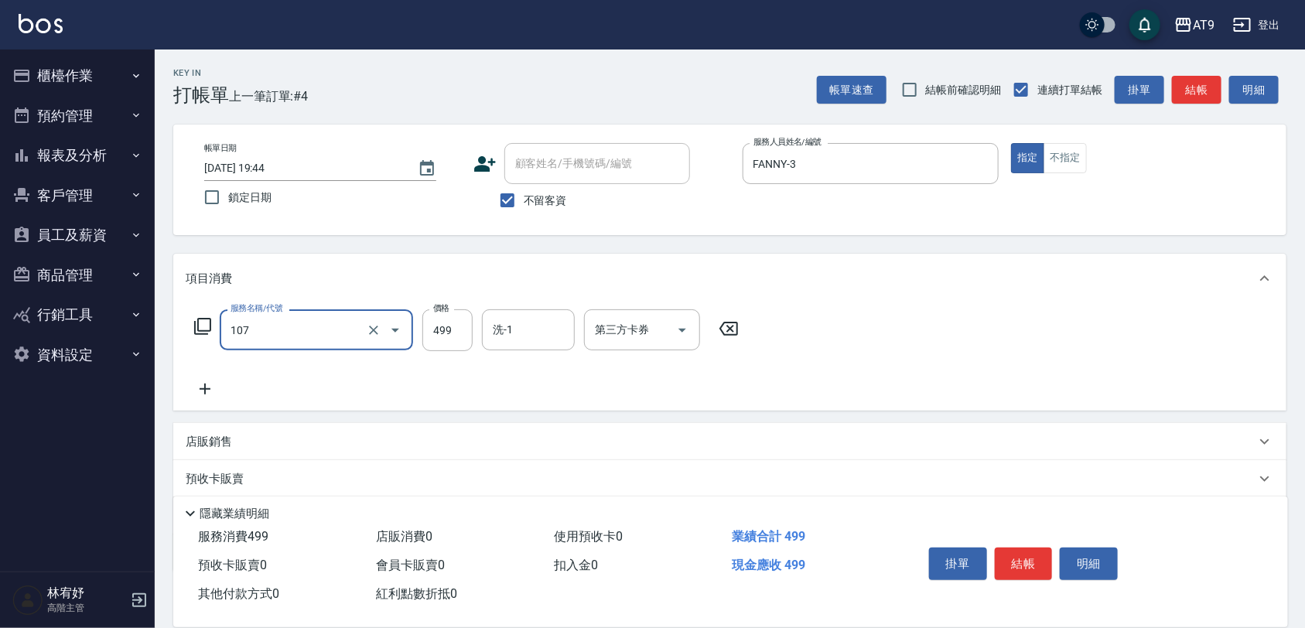
type input "舒活499(107)"
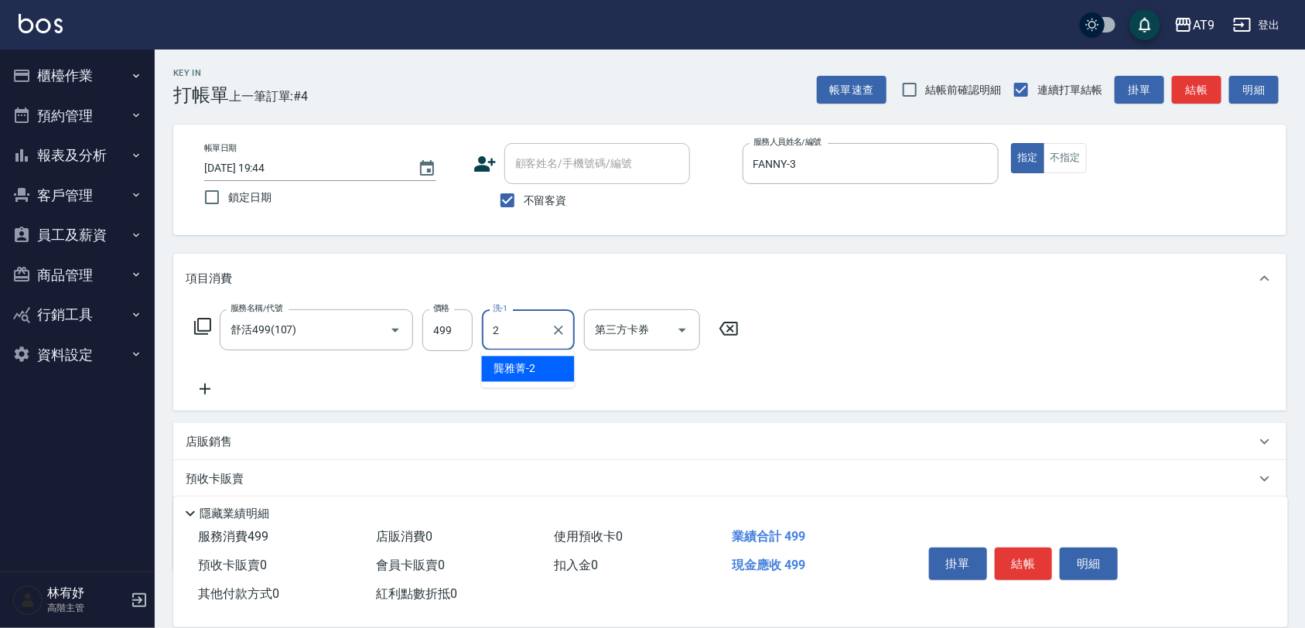
type input "龔雅菁-2"
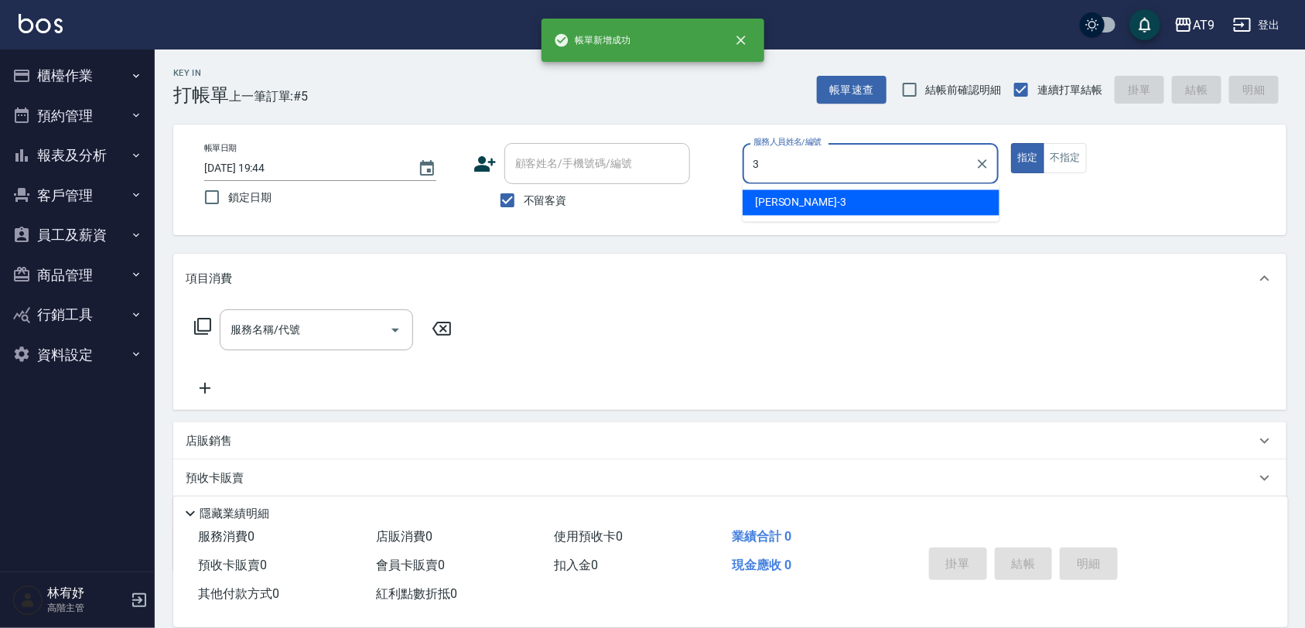
type input "FANNY-3"
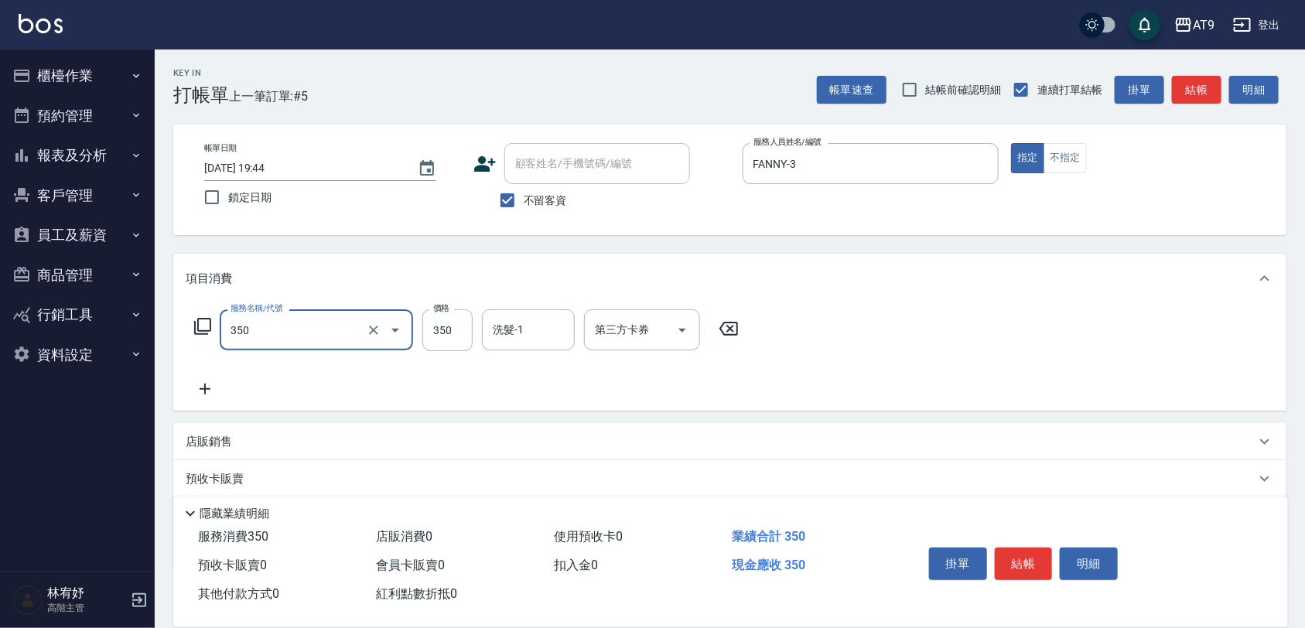
type input "剪髮(350)"
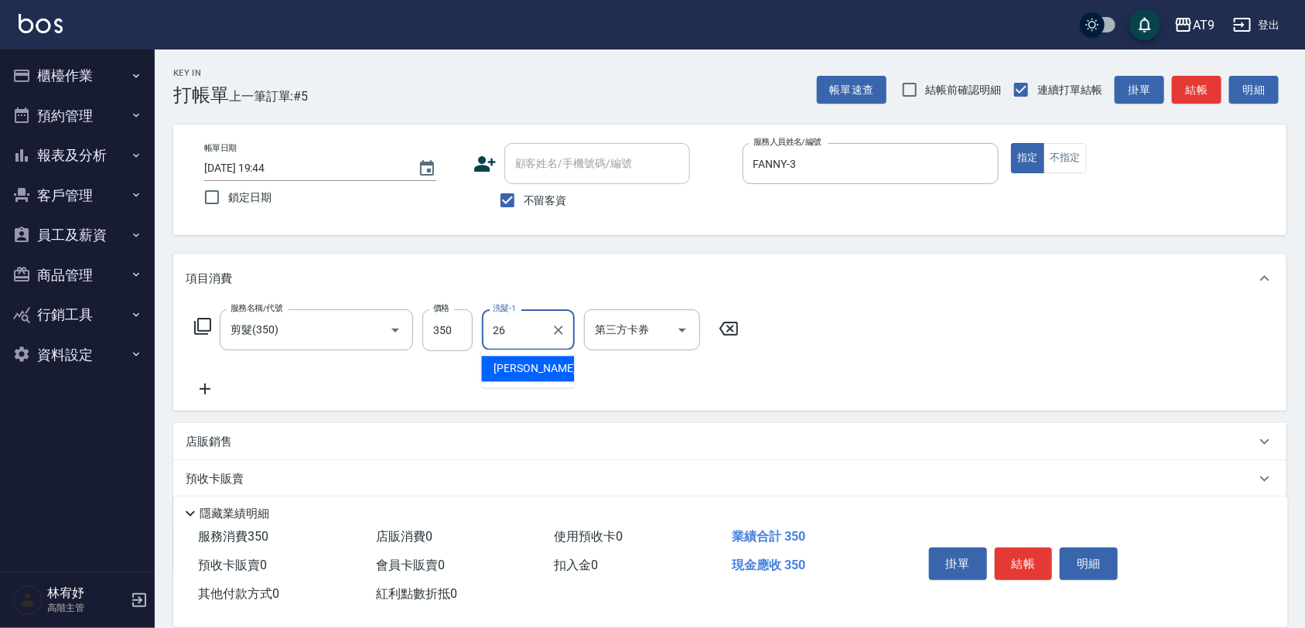
type input "陳祈聿-26"
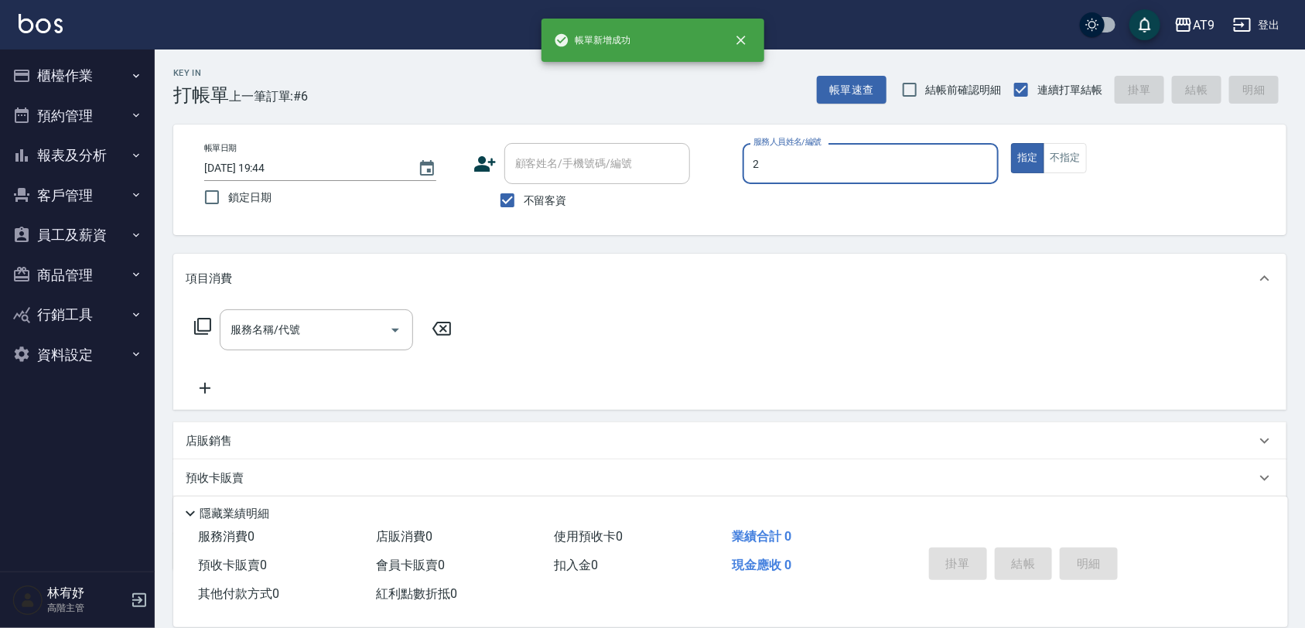
type input "龔雅菁-2"
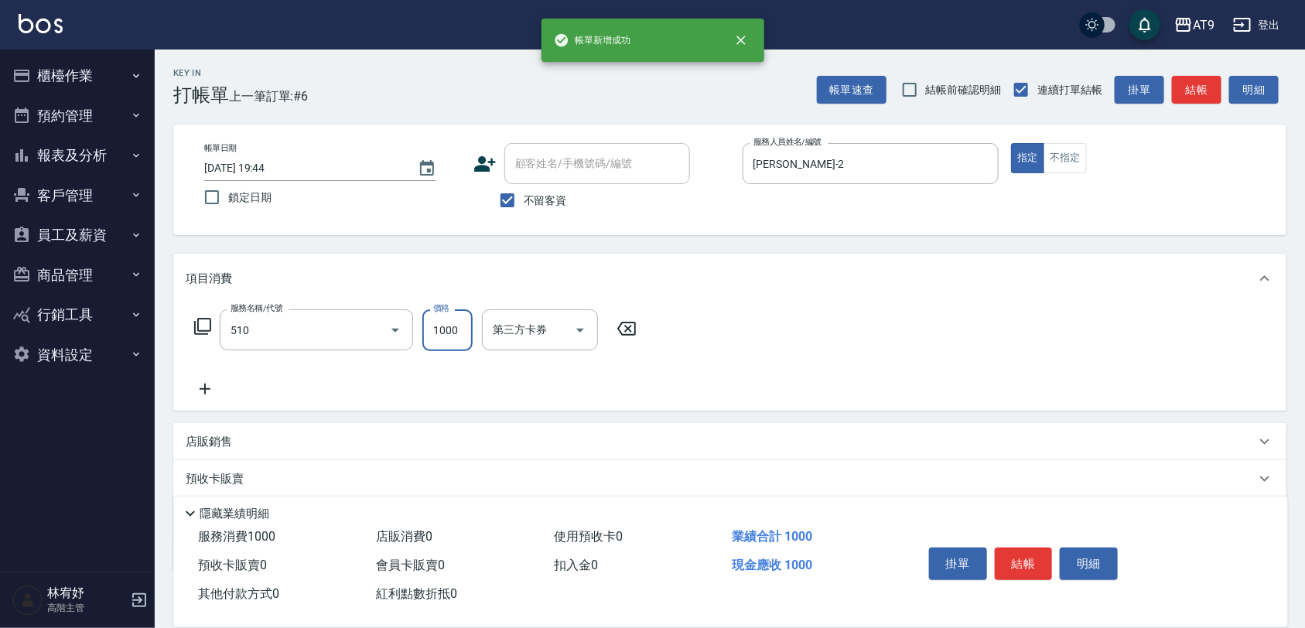
type input "染髮-2(510)"
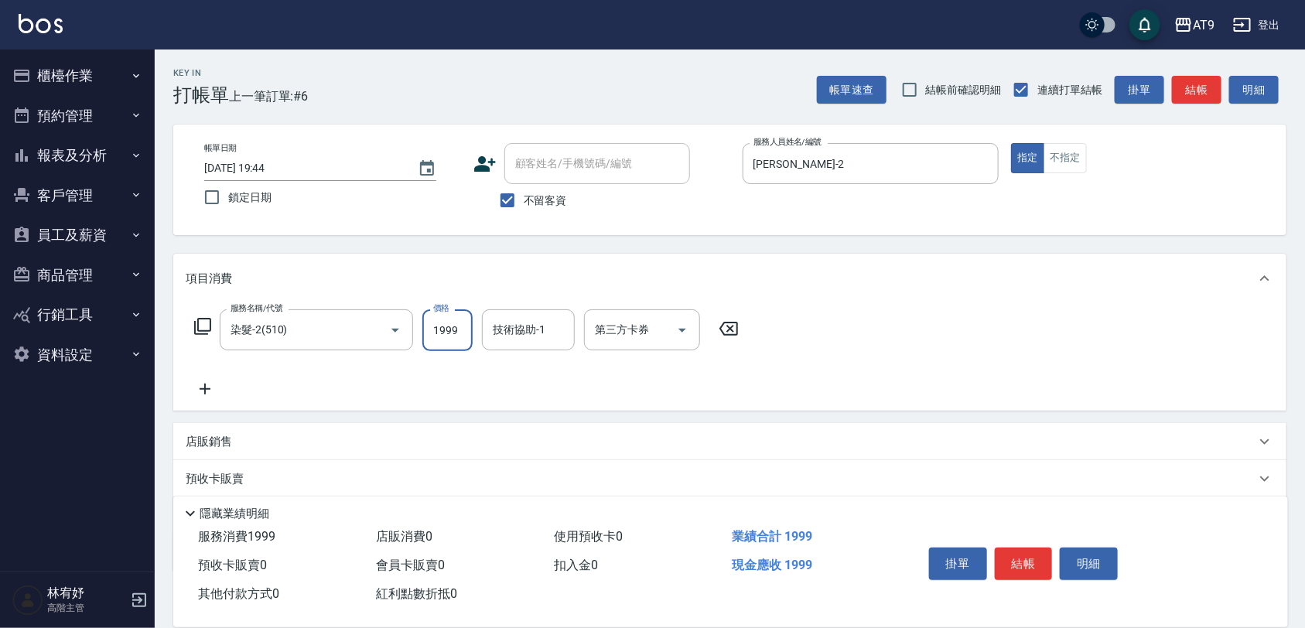
type input "1999"
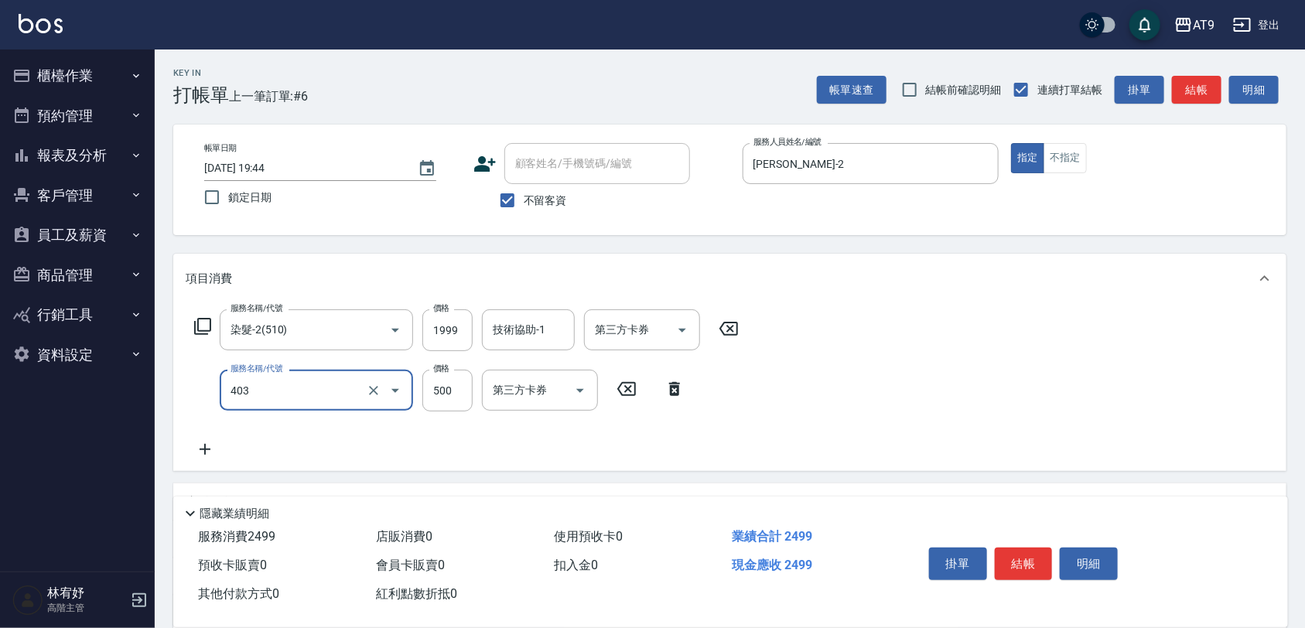
type input "天天護髮(403)"
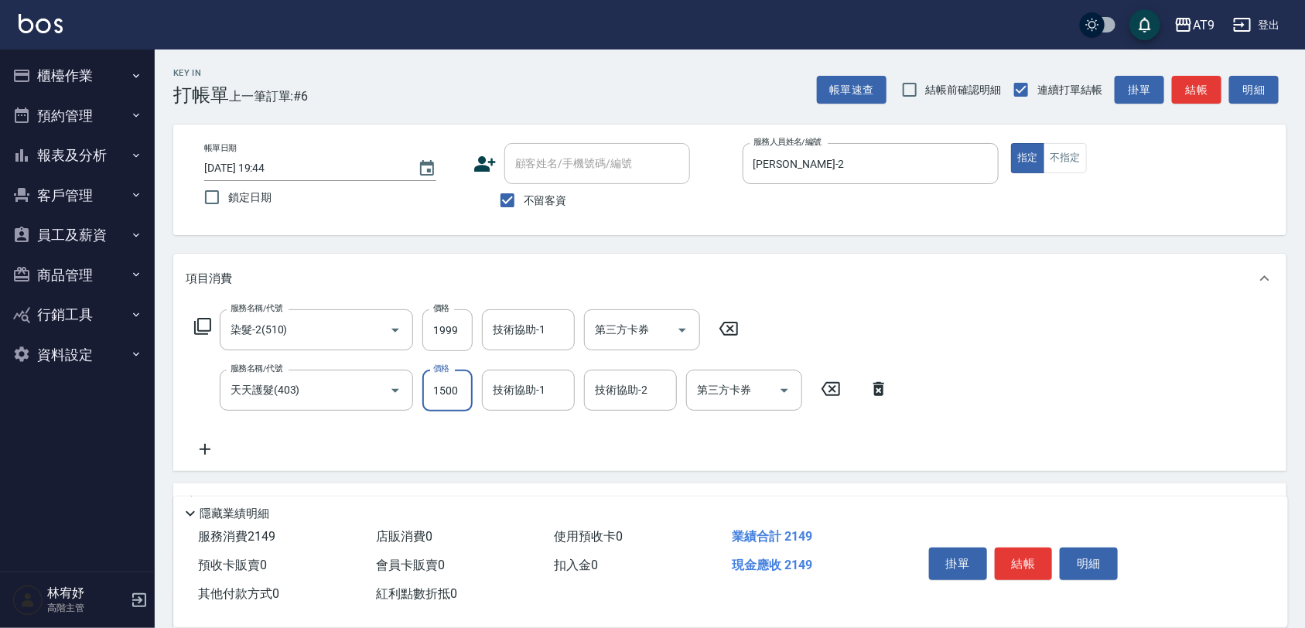
type input "1500"
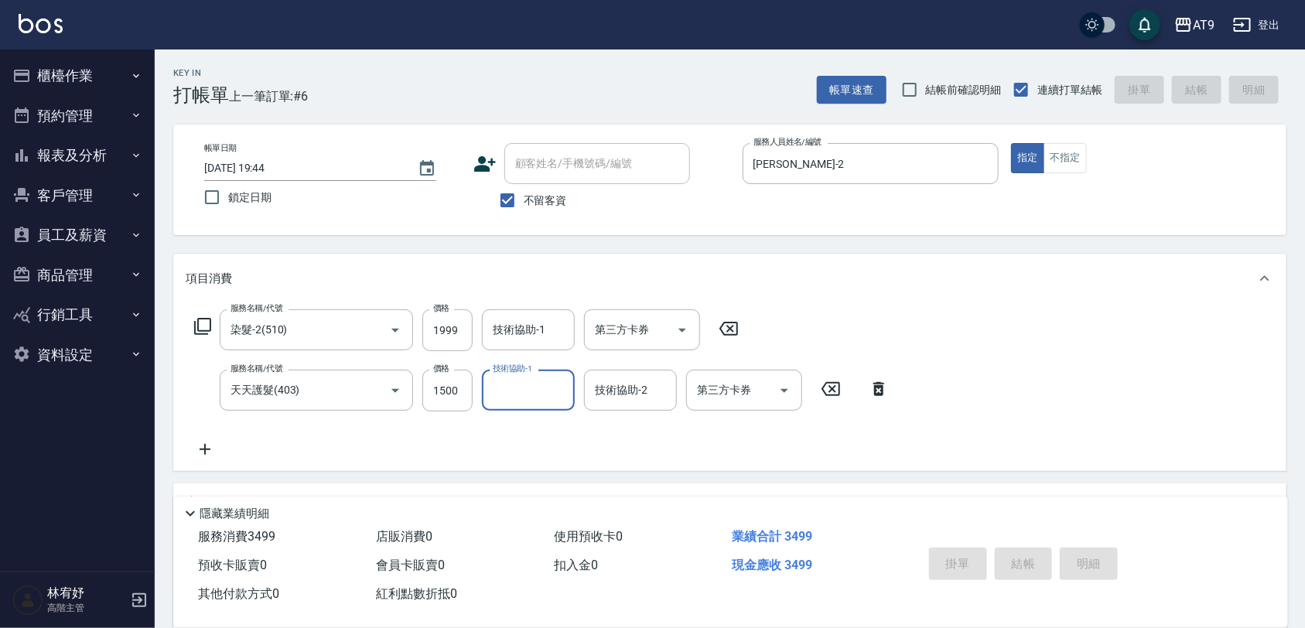
type input "2025/10/12 19:45"
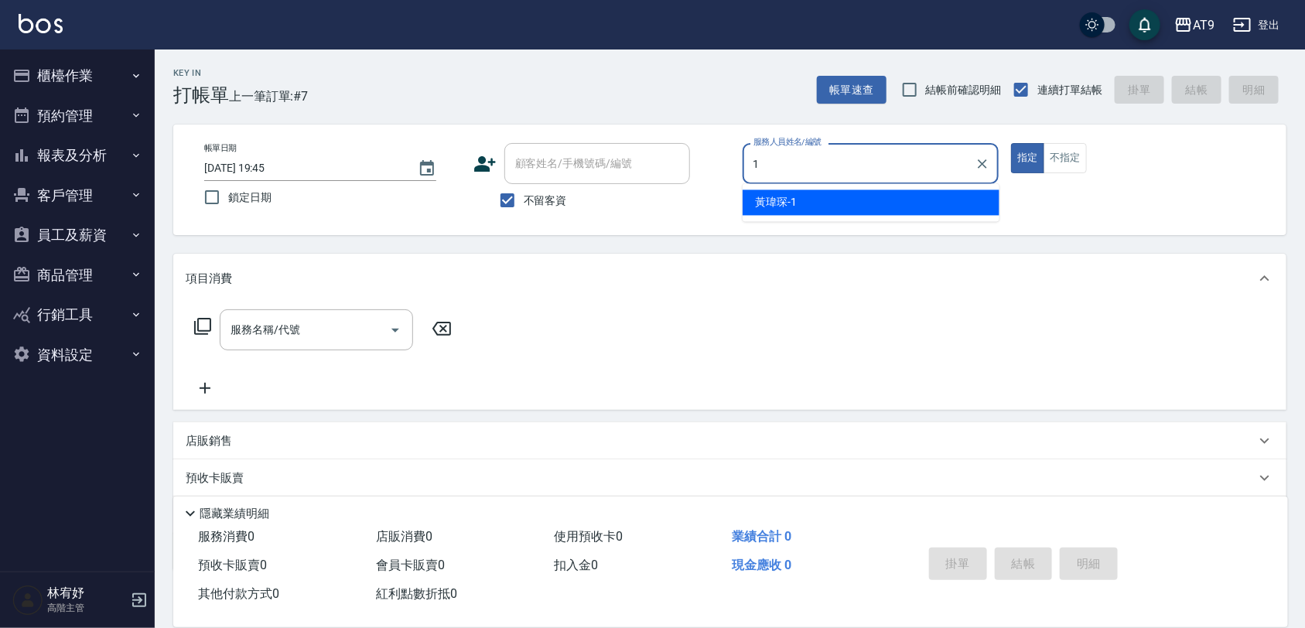
type input "黃瑋琛-1"
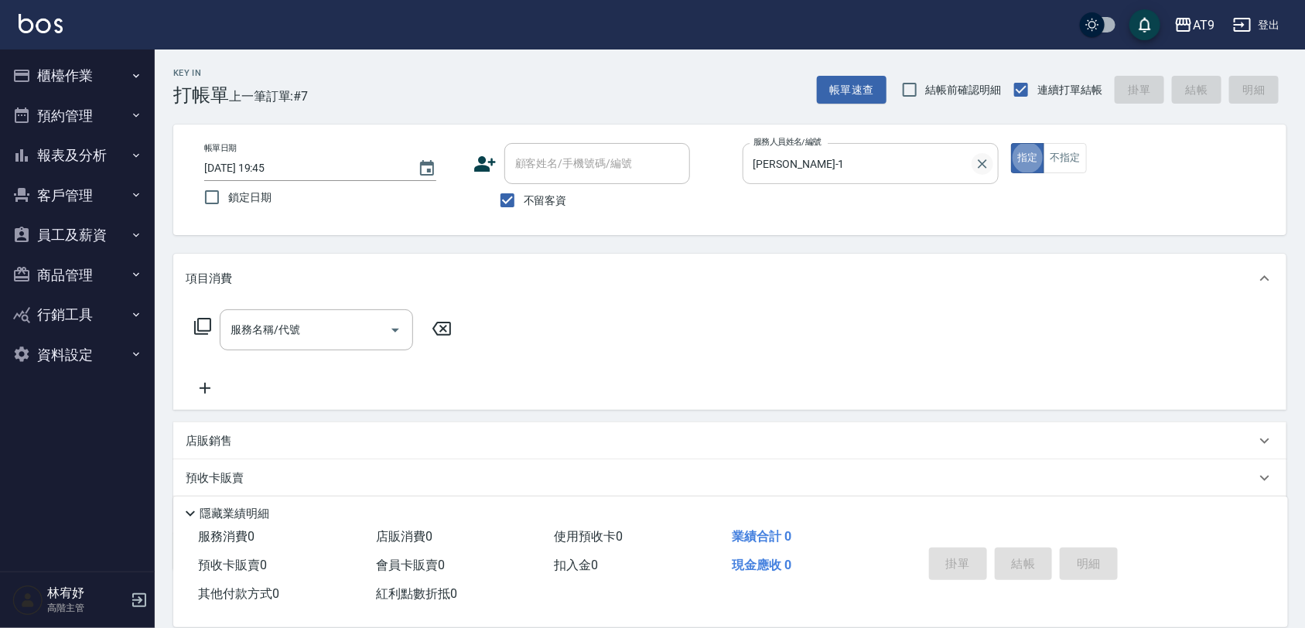
click at [986, 167] on icon "Clear" at bounding box center [982, 163] width 9 height 9
type input "龔雅菁-2"
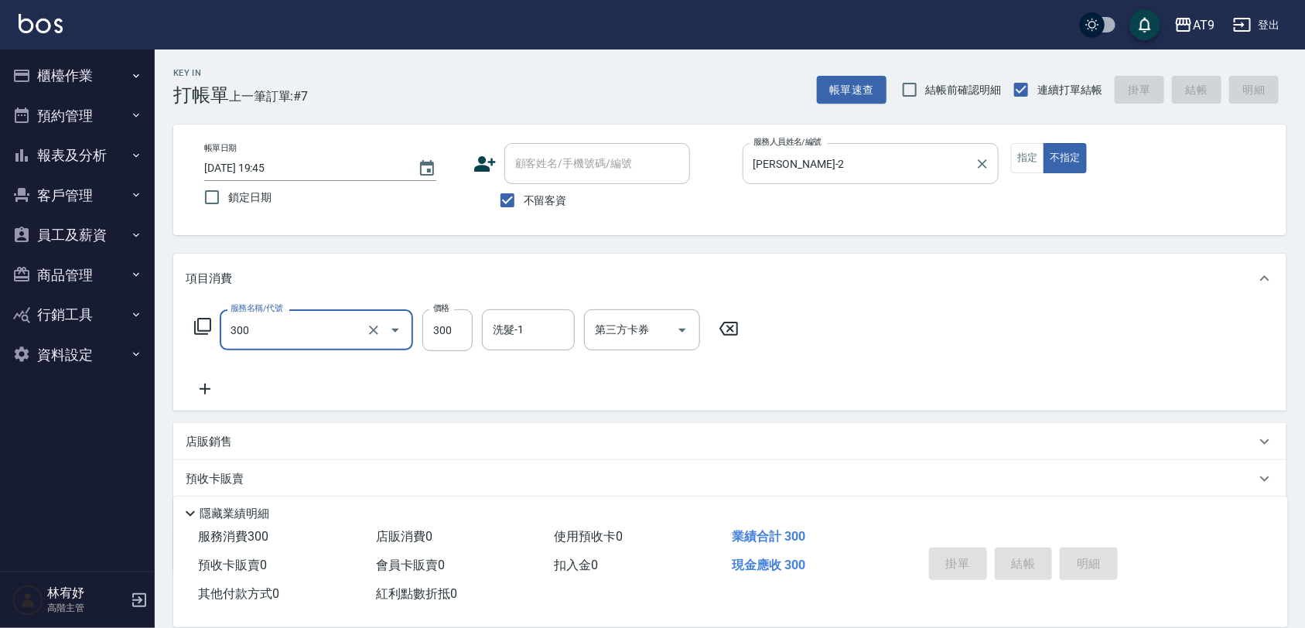
type input "300"
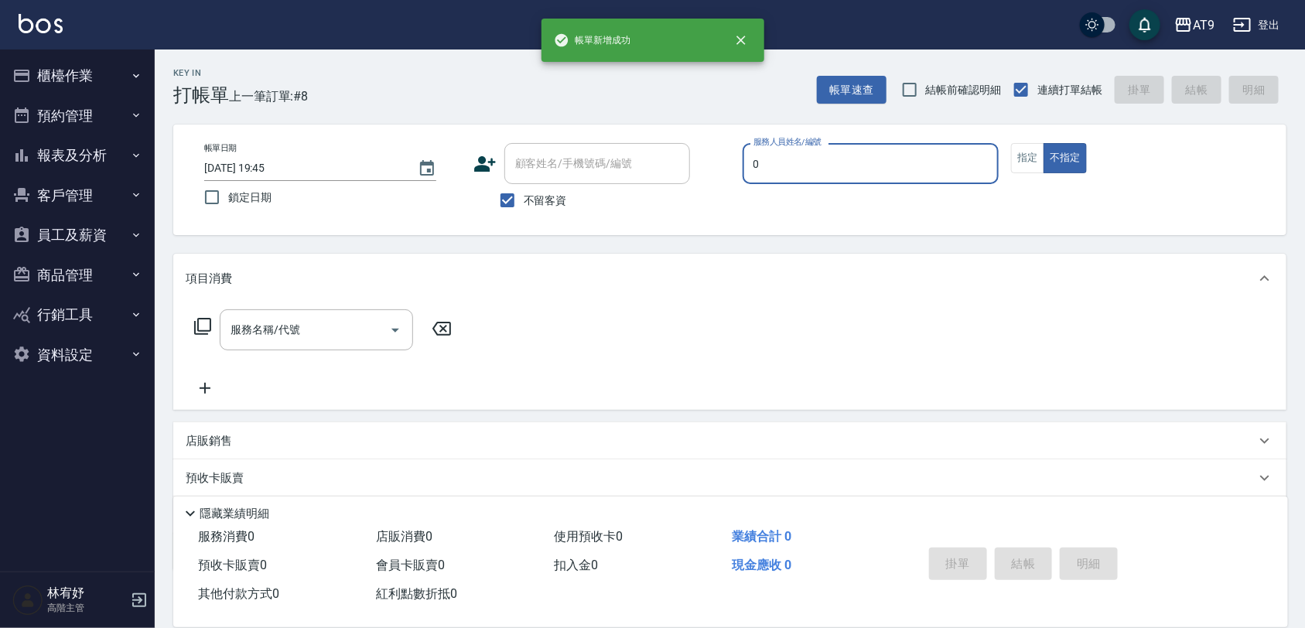
type input "0"
type button "false"
type input "戴汝蓓-0"
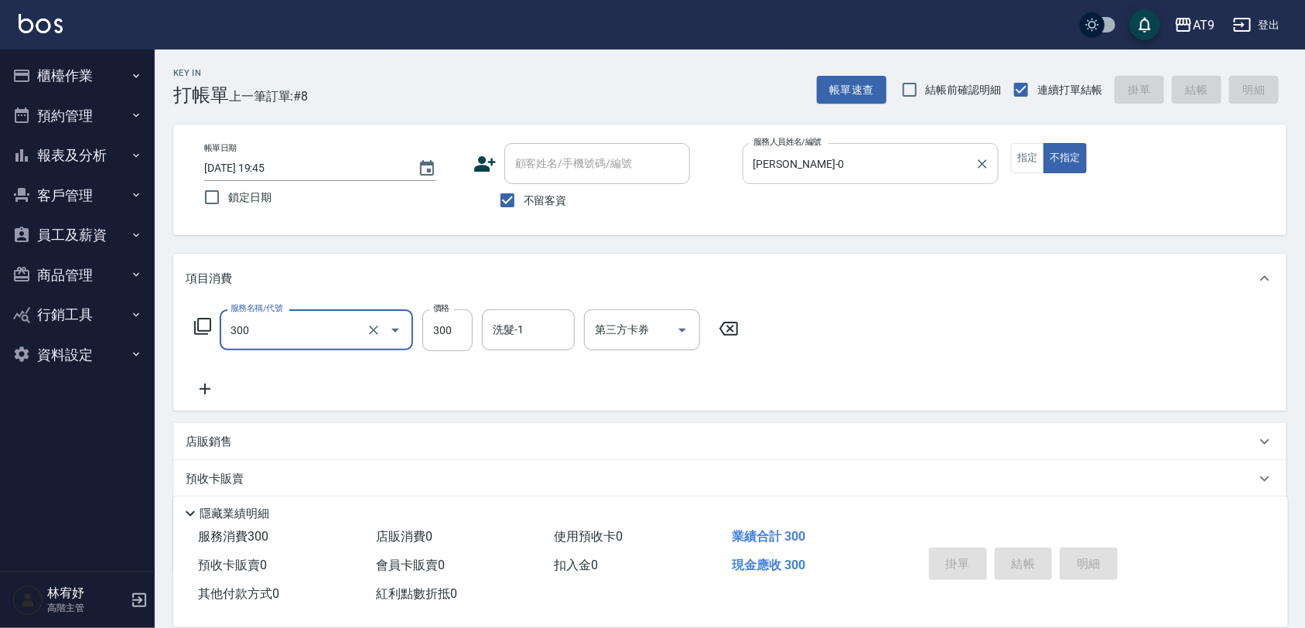
type input "300"
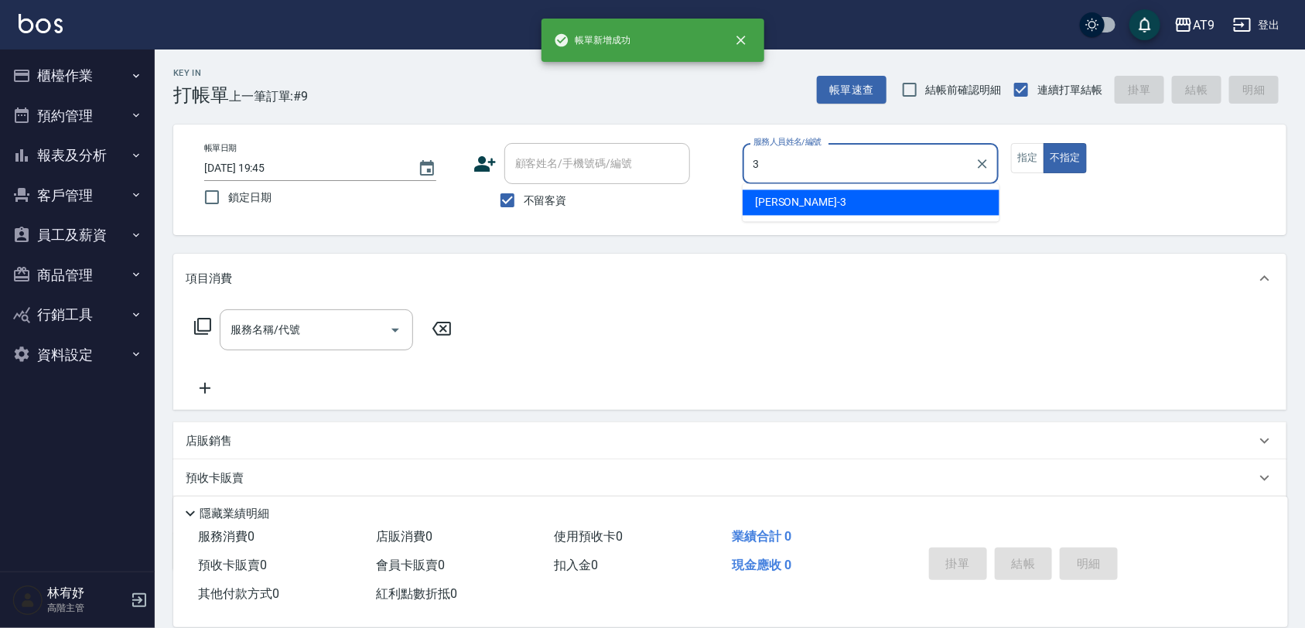
type input "FANNY-3"
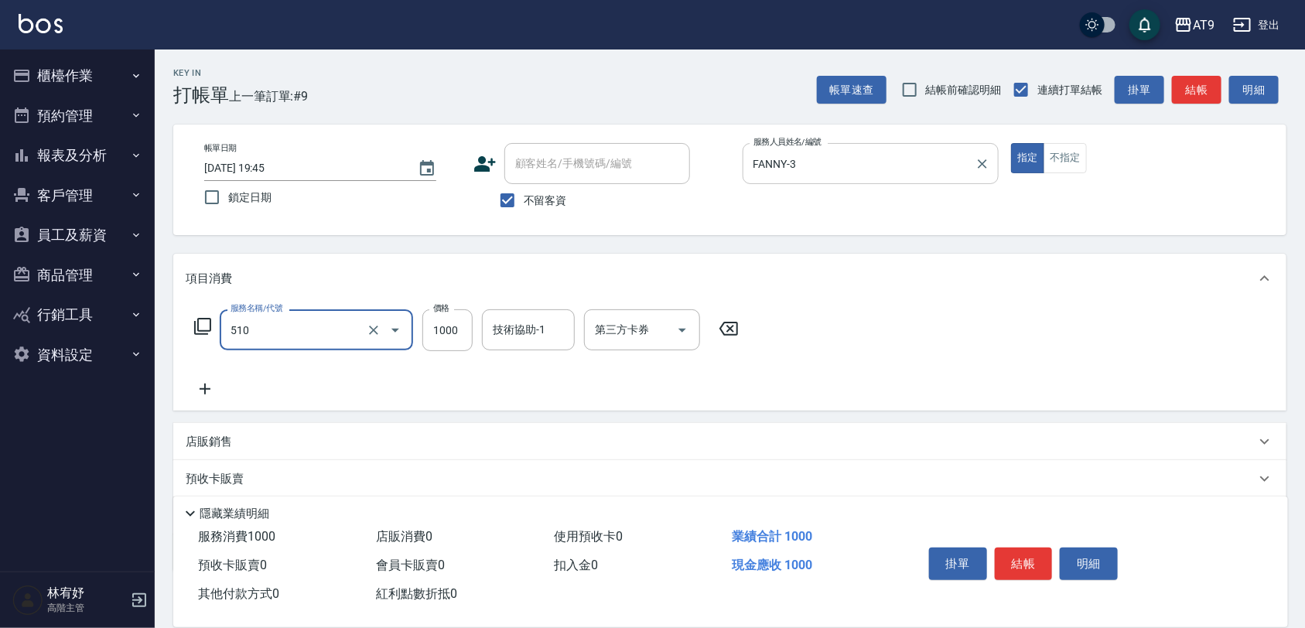
type input "染髮-2(510)"
type input "999"
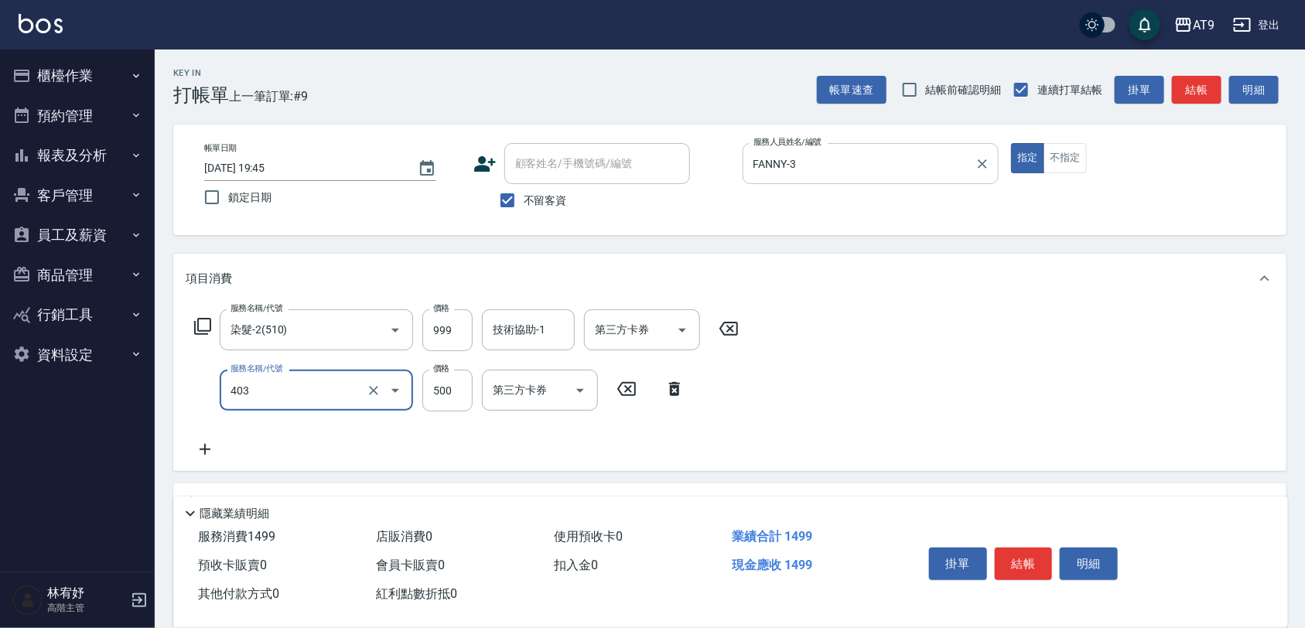
type input "天天護髮(403)"
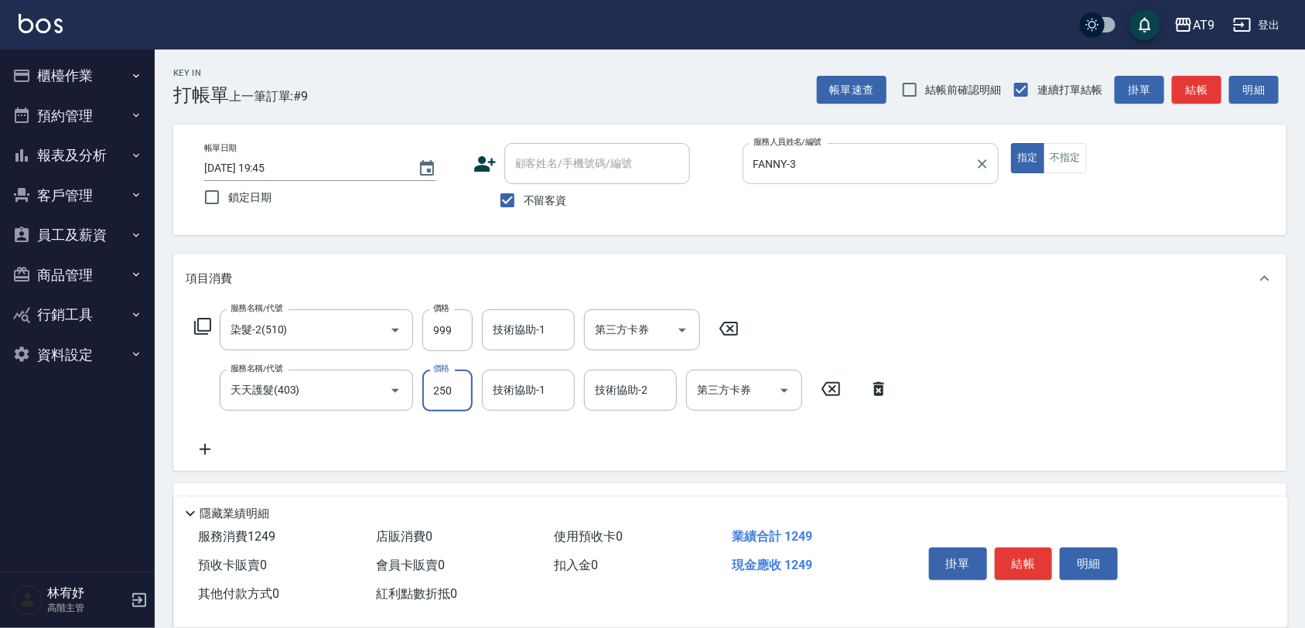
type input "2500"
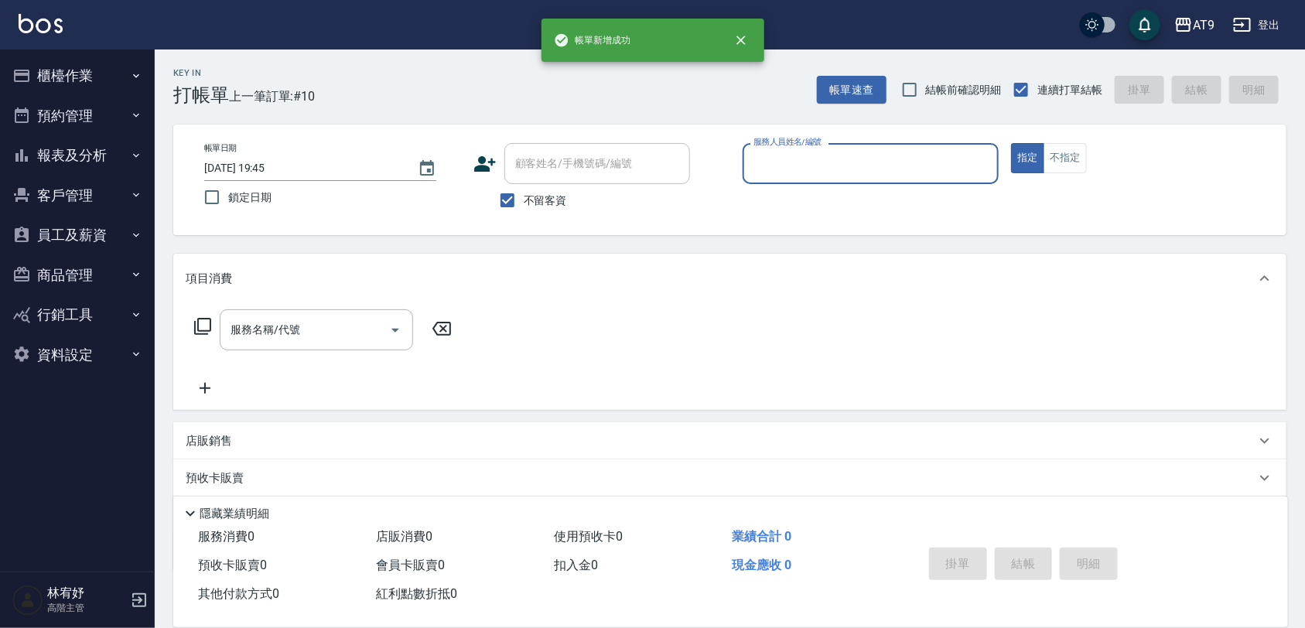
type input "1"
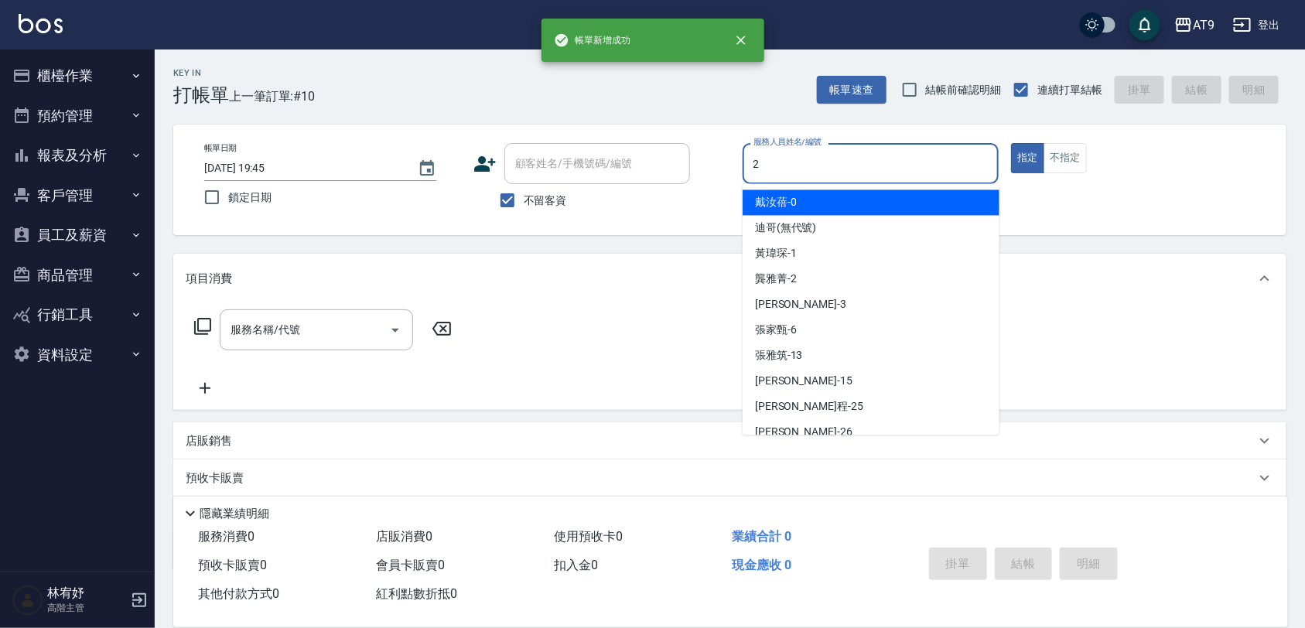
type input "龔雅菁-2"
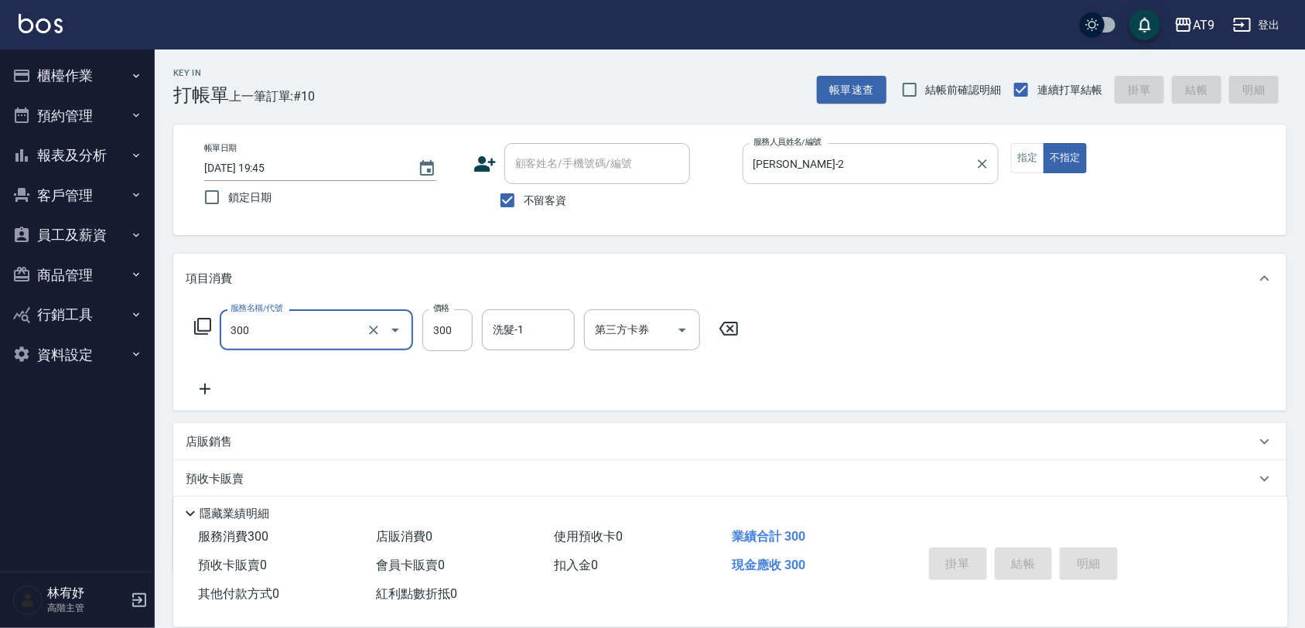
type input "300"
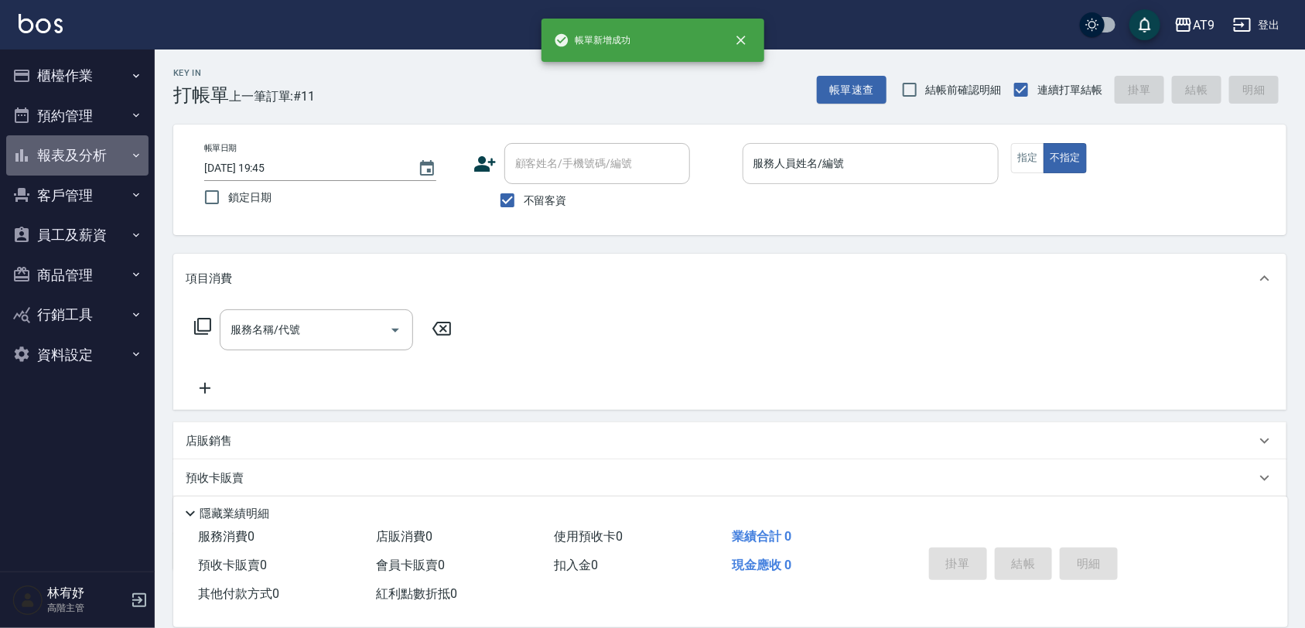
click at [81, 164] on button "報表及分析" at bounding box center [77, 155] width 142 height 40
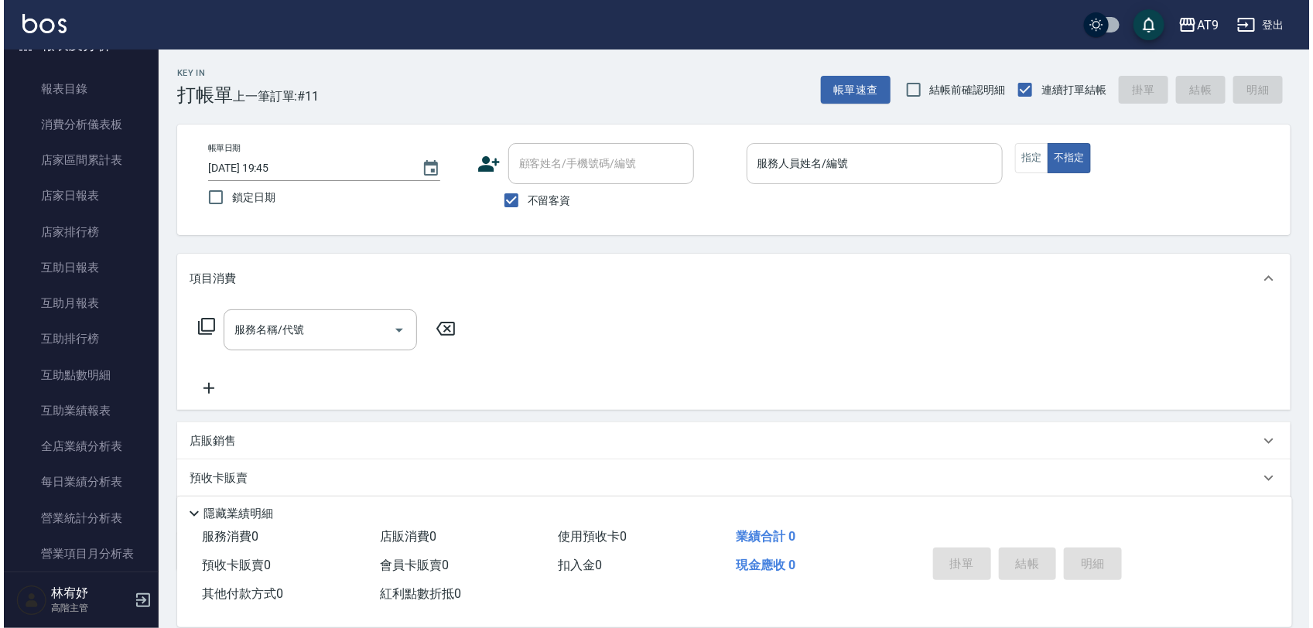
scroll to position [97, 0]
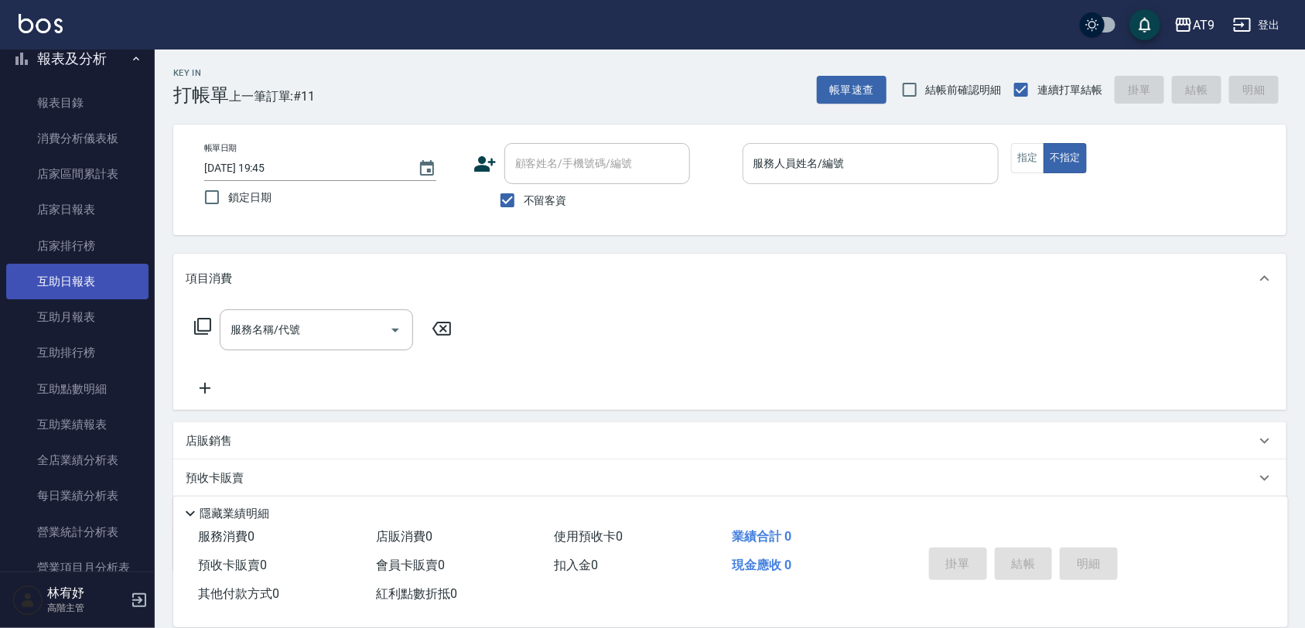
click at [104, 283] on link "互助日報表" at bounding box center [77, 282] width 142 height 36
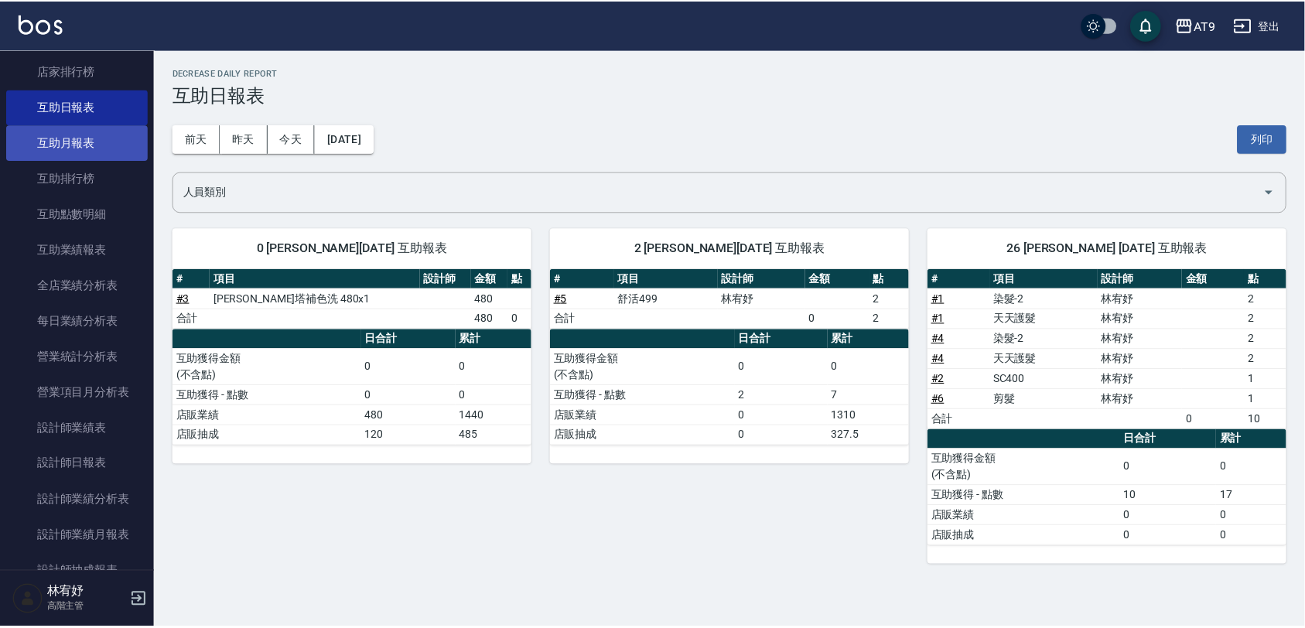
scroll to position [290, 0]
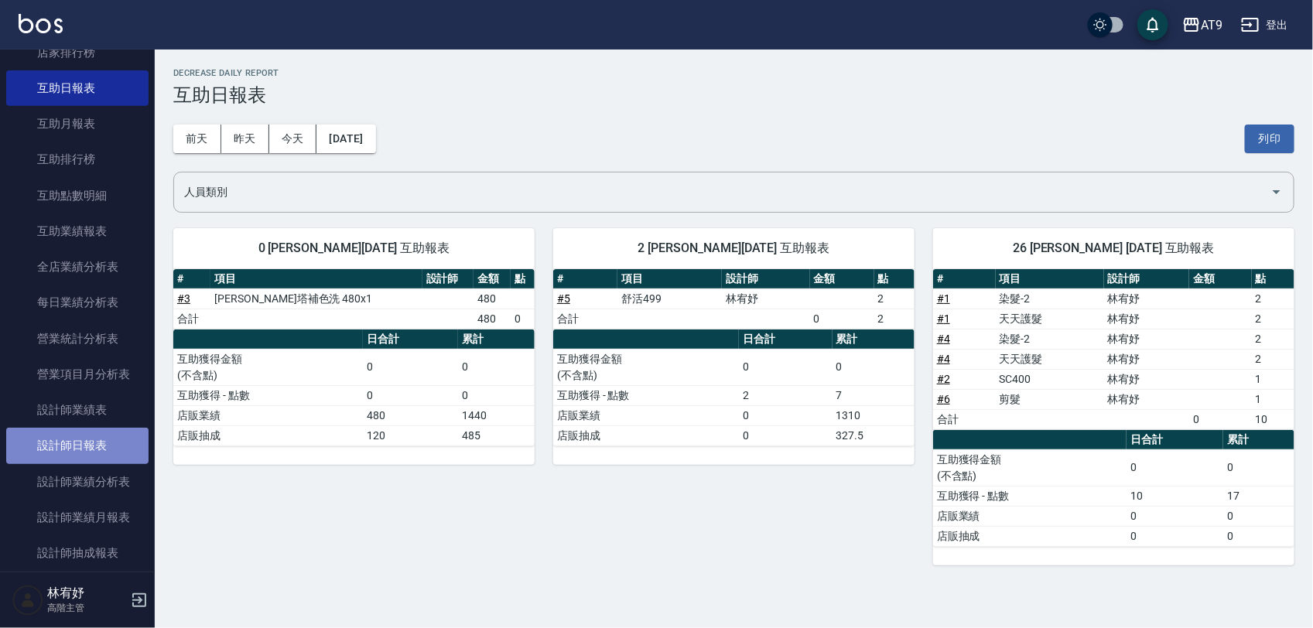
click at [114, 439] on link "設計師日報表" at bounding box center [77, 446] width 142 height 36
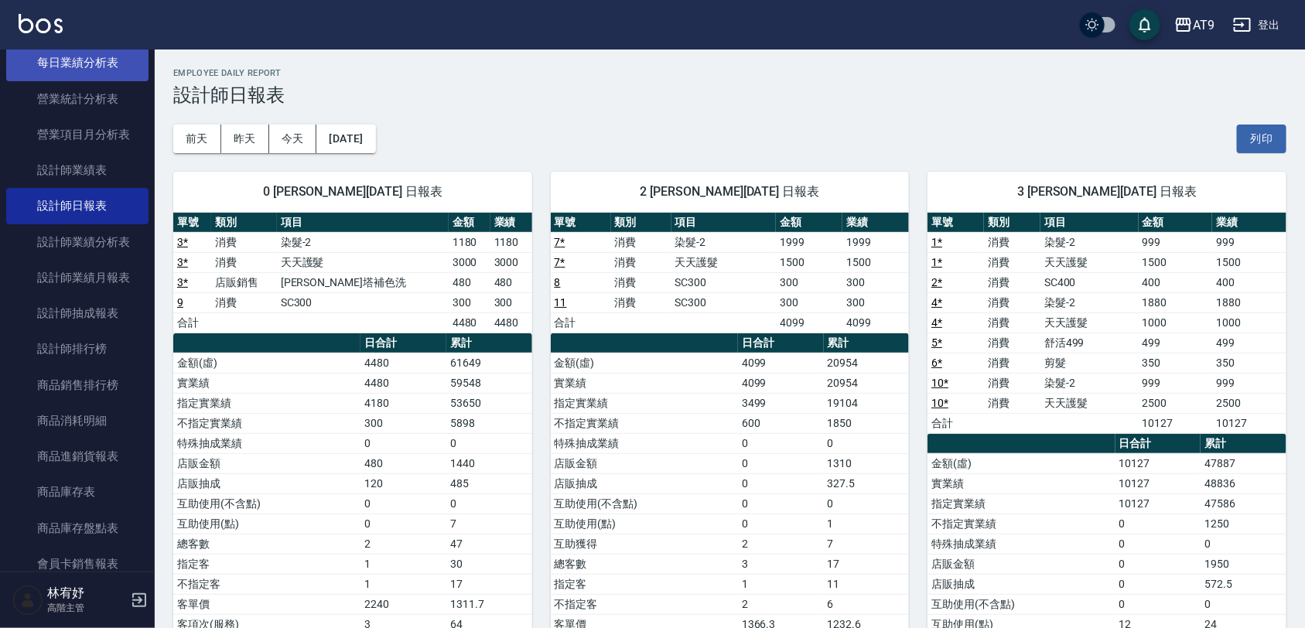
scroll to position [580, 0]
